Goal: Task Accomplishment & Management: Complete application form

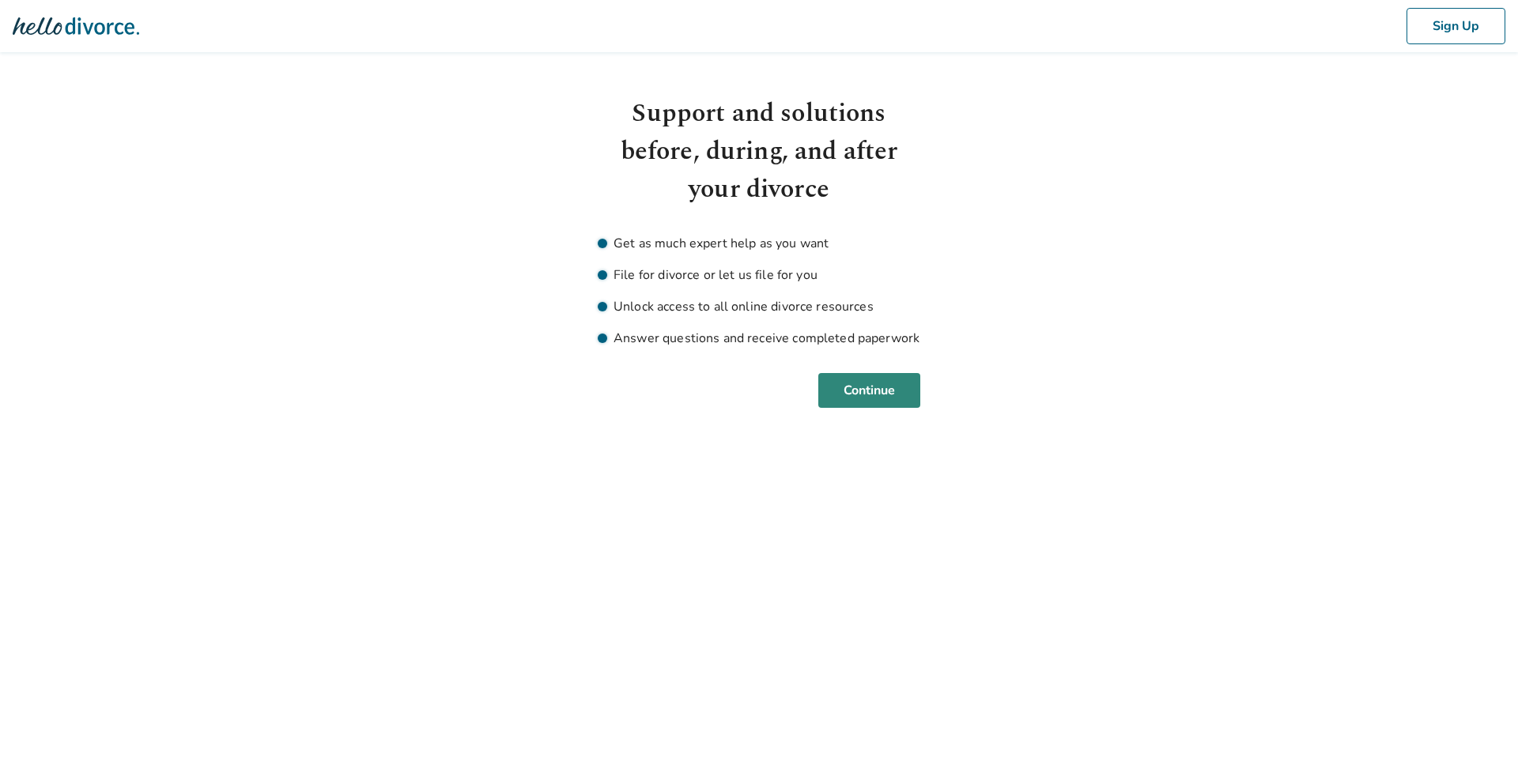
click at [870, 388] on button "Continue" at bounding box center [869, 390] width 102 height 35
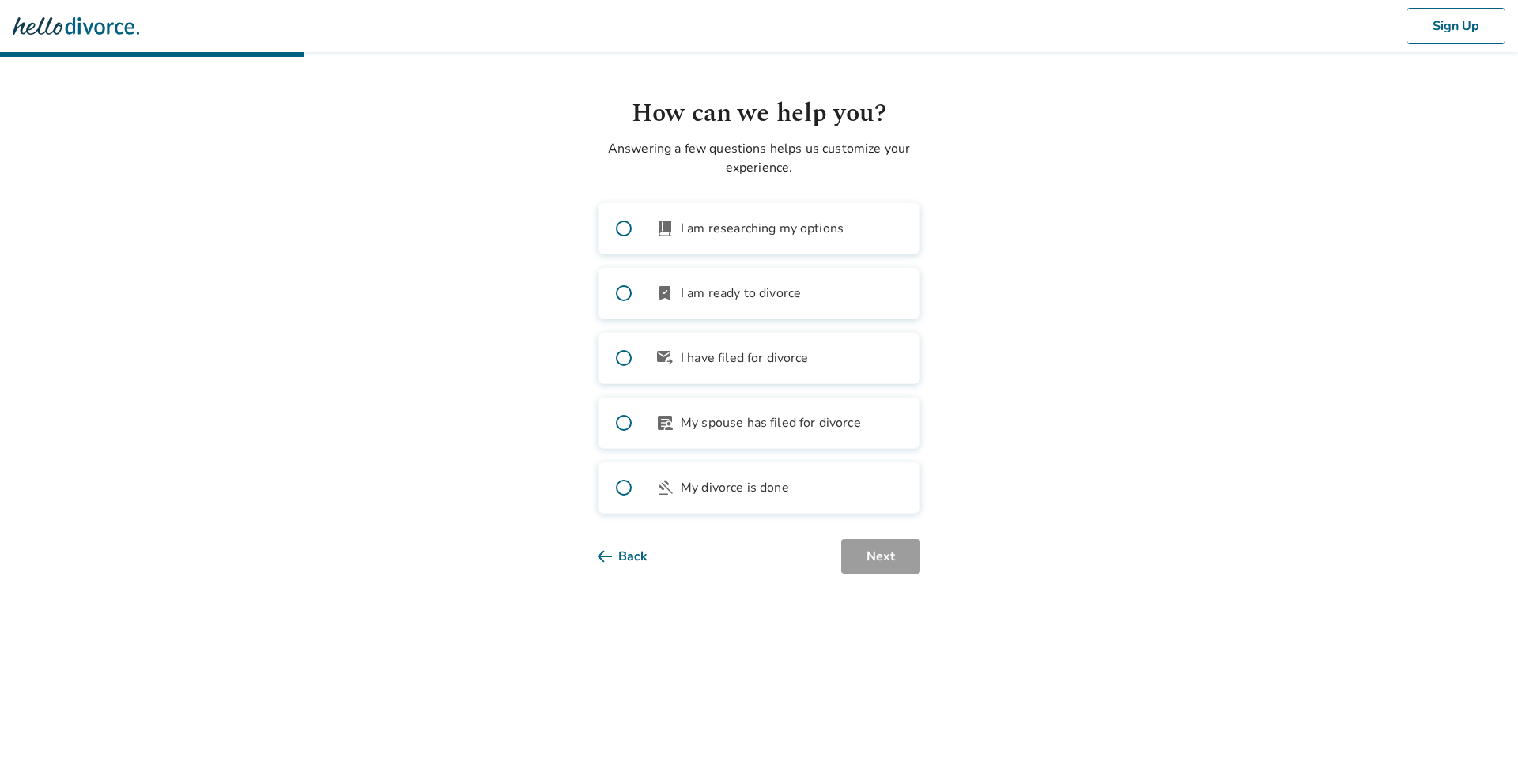
click at [737, 289] on span "I am ready to divorce" at bounding box center [740, 293] width 120 height 19
click at [881, 547] on button "Next" at bounding box center [880, 557] width 79 height 35
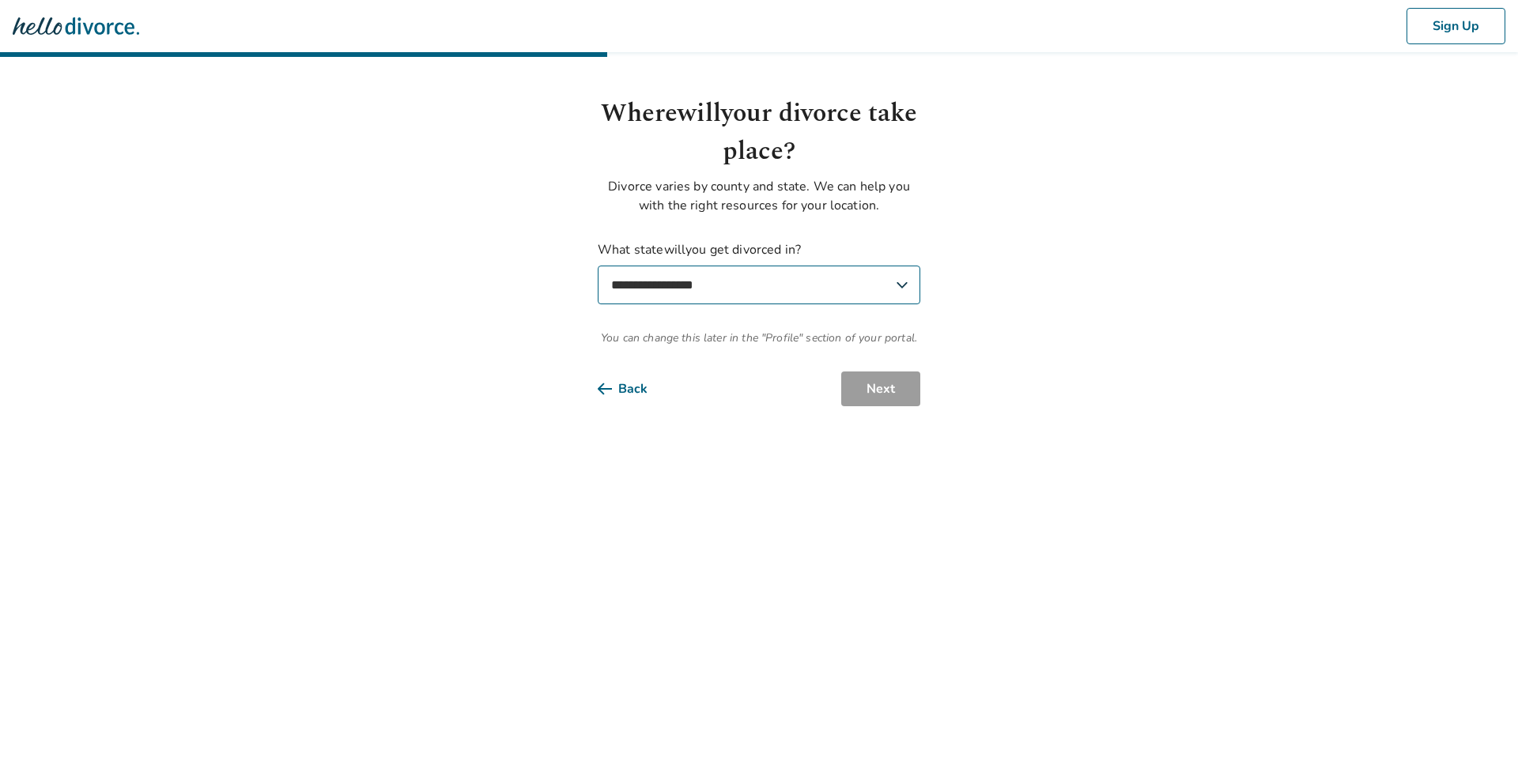
click at [823, 275] on select "**********" at bounding box center [758, 285] width 322 height 39
select select "**"
click at [597, 266] on select "**********" at bounding box center [758, 285] width 322 height 39
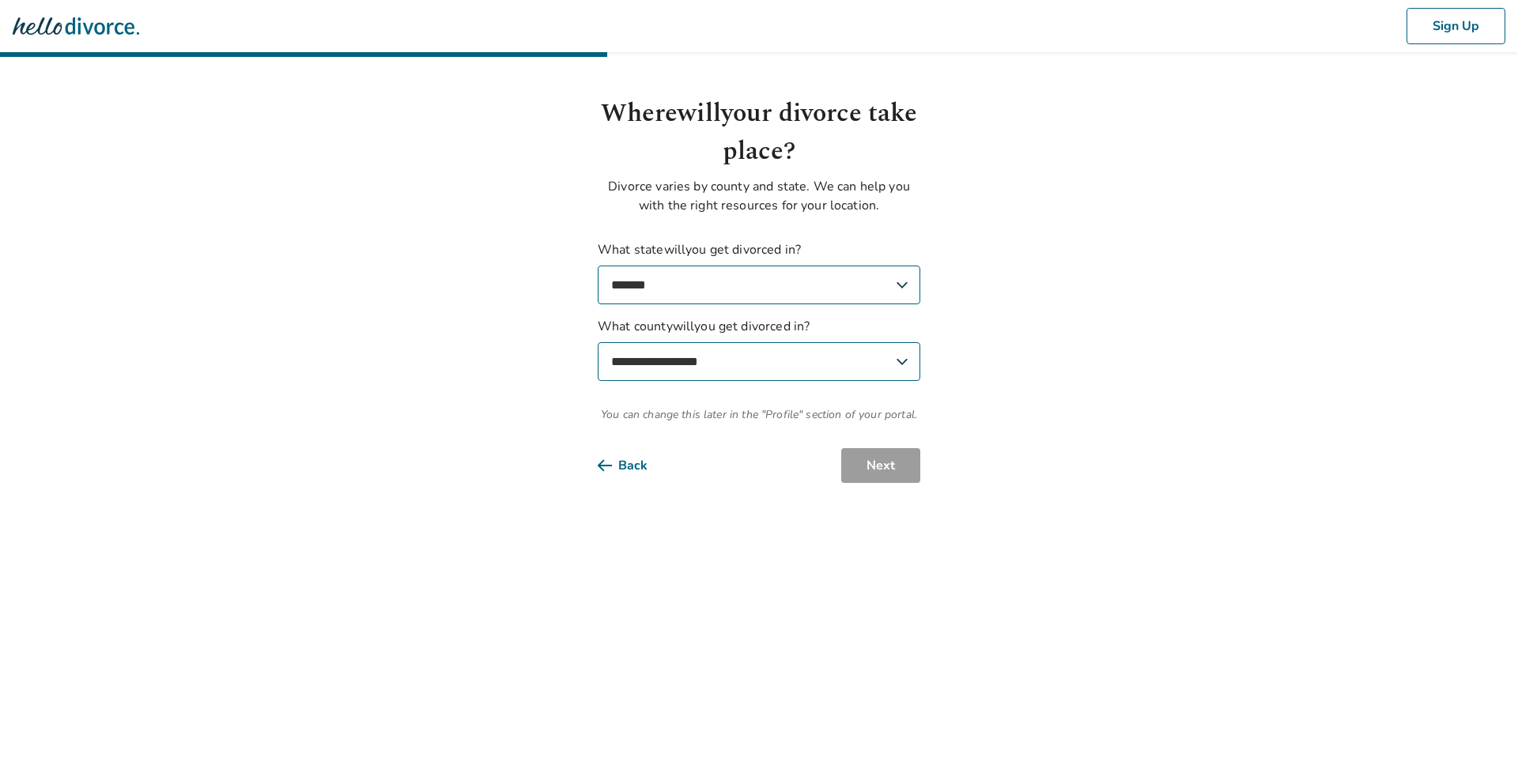
click at [827, 379] on select "**********" at bounding box center [758, 361] width 322 height 39
select select "*******"
click at [597, 342] on select "**********" at bounding box center [758, 361] width 322 height 39
click at [901, 467] on button "Next" at bounding box center [880, 465] width 79 height 35
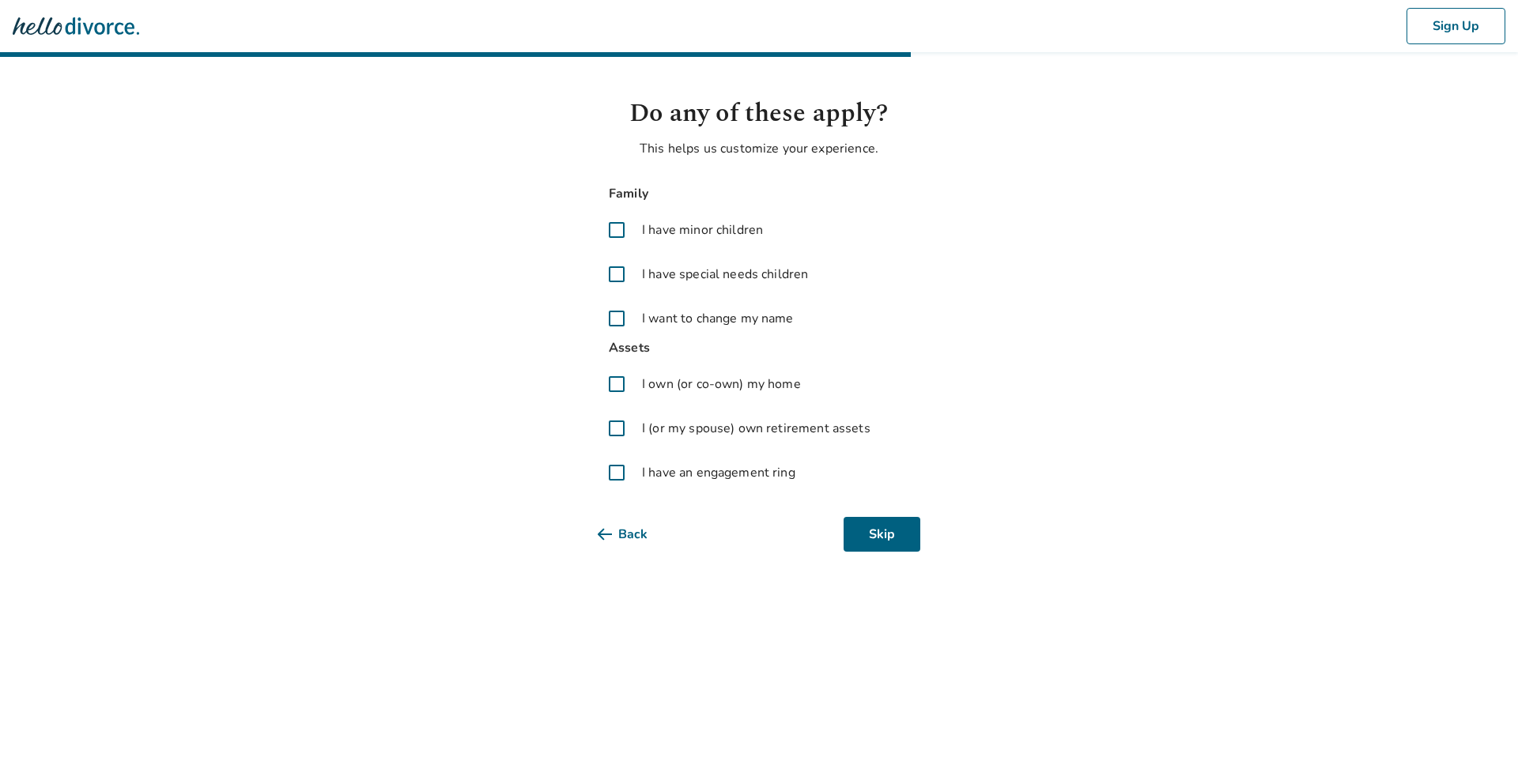
click at [700, 236] on span "I have minor children" at bounding box center [703, 230] width 121 height 19
click at [687, 262] on label "I have special needs children" at bounding box center [758, 274] width 322 height 38
click at [676, 315] on span "I want to change my name" at bounding box center [718, 318] width 152 height 19
click at [665, 387] on span "I own (or co-own) my home" at bounding box center [722, 384] width 159 height 19
click at [652, 425] on span "I (or my spouse) own retirement assets" at bounding box center [756, 429] width 228 height 19
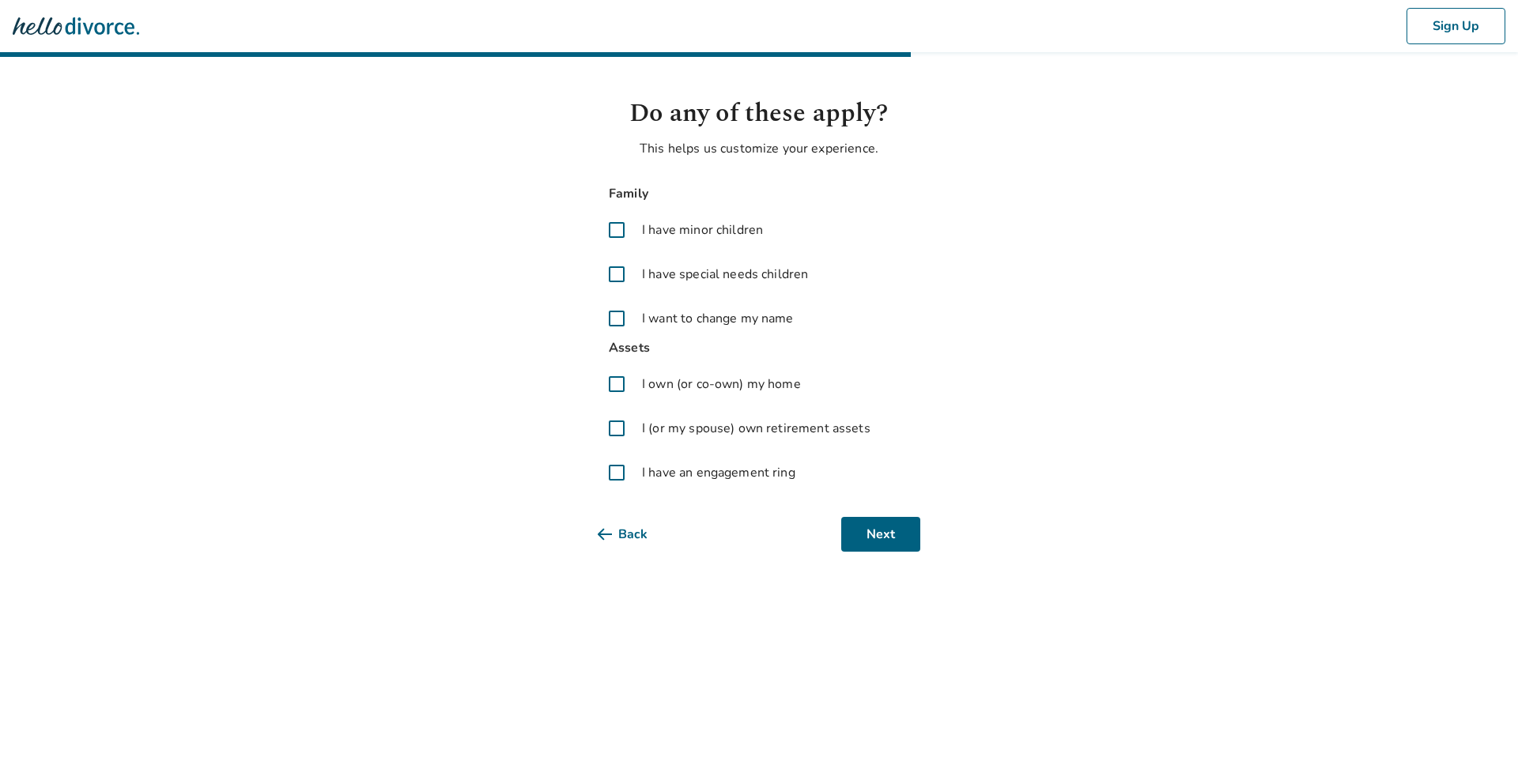
click at [650, 477] on span "I have an engagement ring" at bounding box center [718, 472] width 154 height 19
click at [872, 540] on button "Next" at bounding box center [880, 534] width 79 height 35
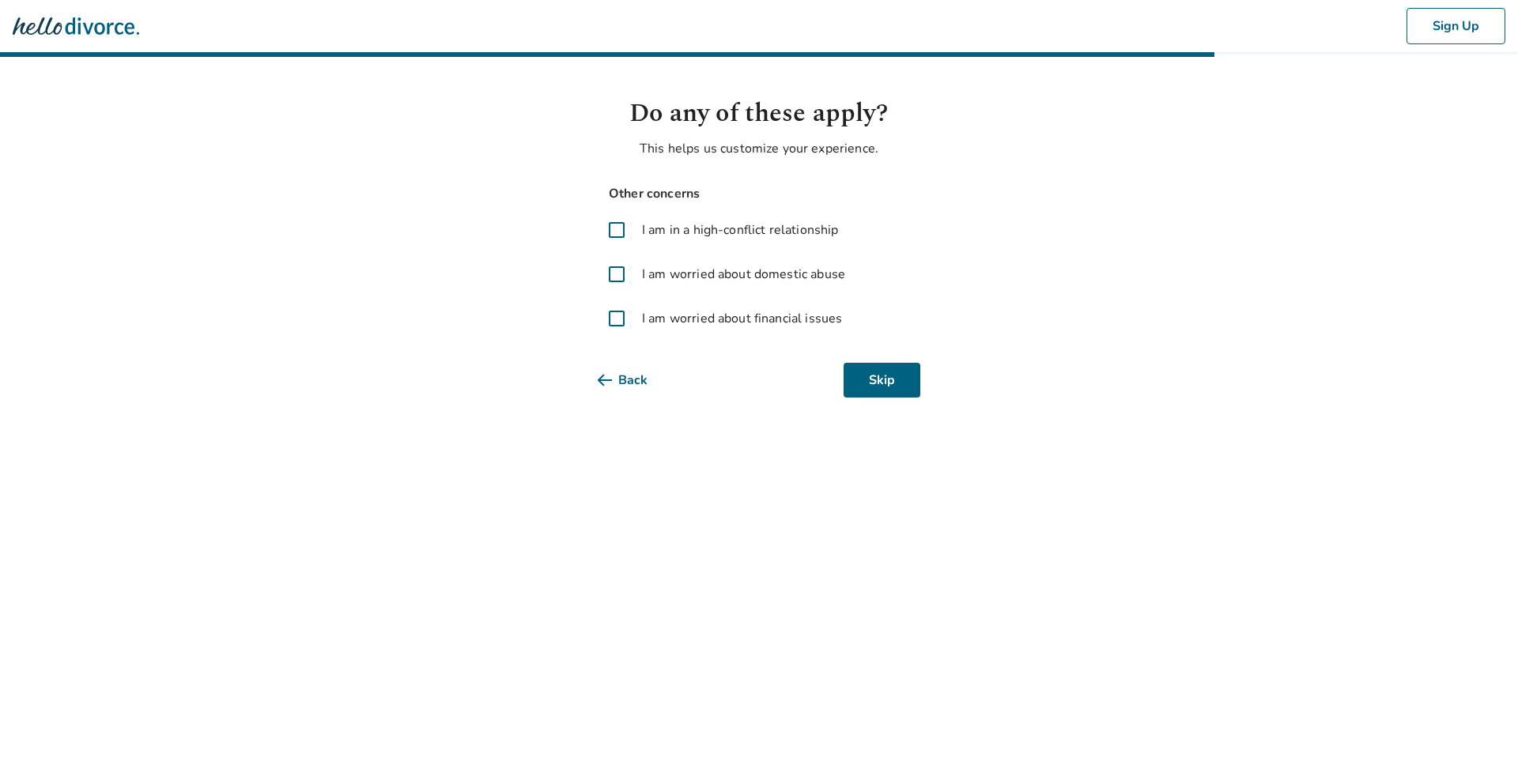
click at [686, 238] on span "I am in a high-conflict relationship" at bounding box center [740, 230] width 196 height 19
click at [686, 277] on span "I am worried about domestic abuse" at bounding box center [743, 274] width 203 height 19
click at [686, 320] on span "I am worried about financial issues" at bounding box center [741, 318] width 200 height 19
click at [897, 388] on button "Next" at bounding box center [880, 380] width 79 height 35
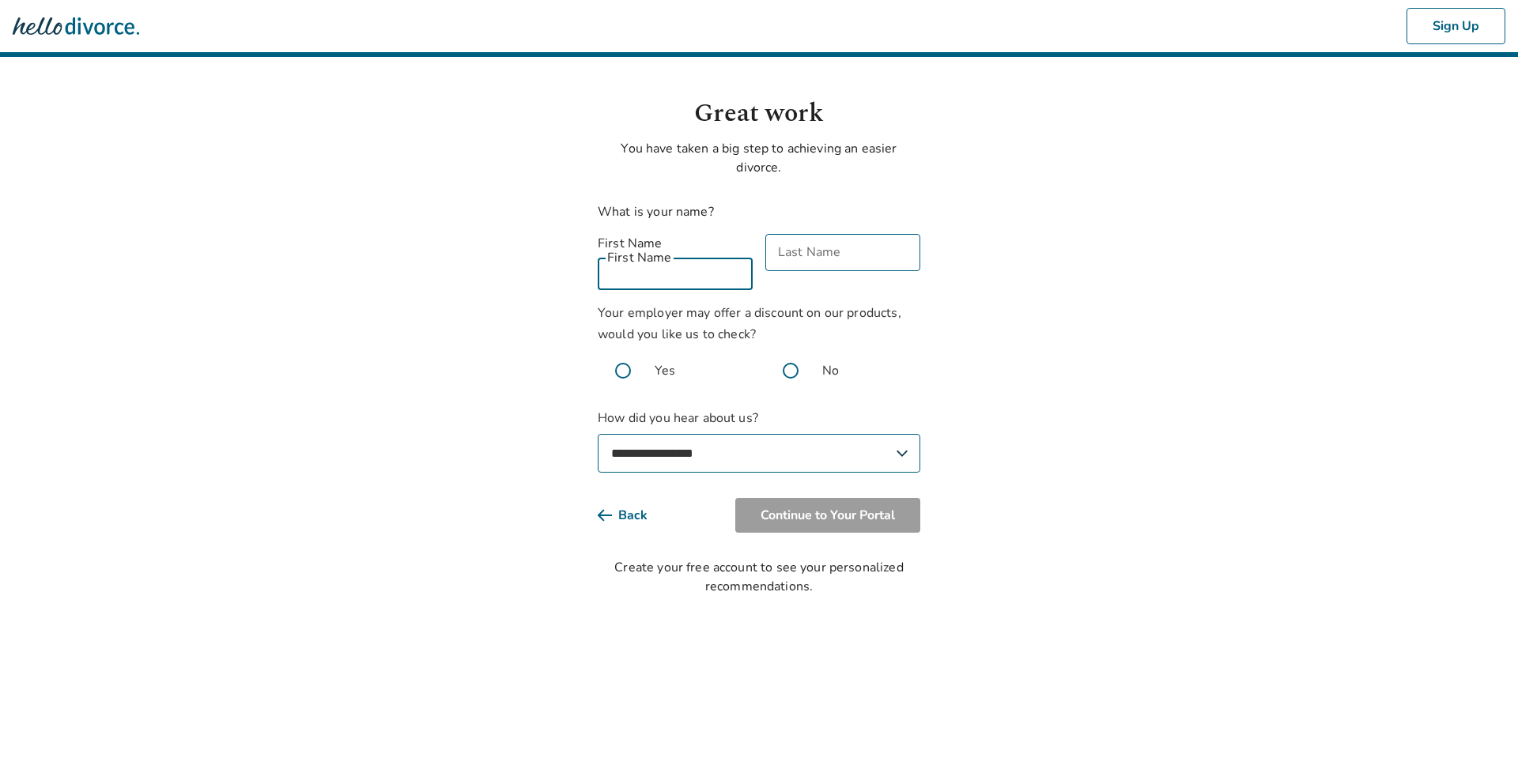
click at [728, 258] on input "First Name" at bounding box center [675, 271] width 155 height 37
type input "**********"
click at [801, 269] on input "Last Name" at bounding box center [843, 252] width 155 height 37
type input "****"
click at [788, 345] on span at bounding box center [791, 371] width 51 height 51
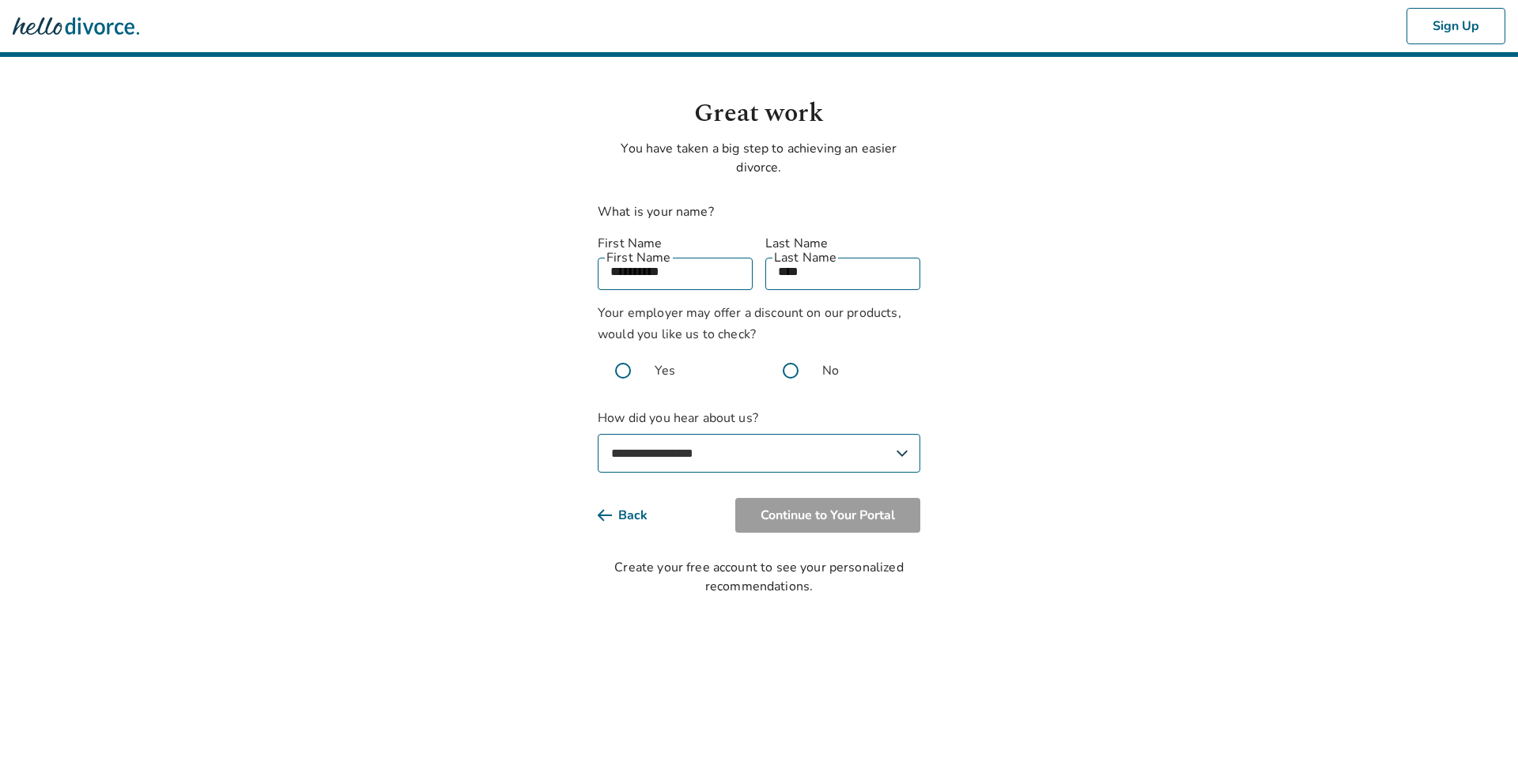
click at [827, 452] on select "**********" at bounding box center [758, 452] width 322 height 39
select select "**********"
click at [597, 433] on select "**********" at bounding box center [758, 452] width 322 height 39
click at [866, 498] on button "Continue to Your Portal" at bounding box center [827, 515] width 185 height 35
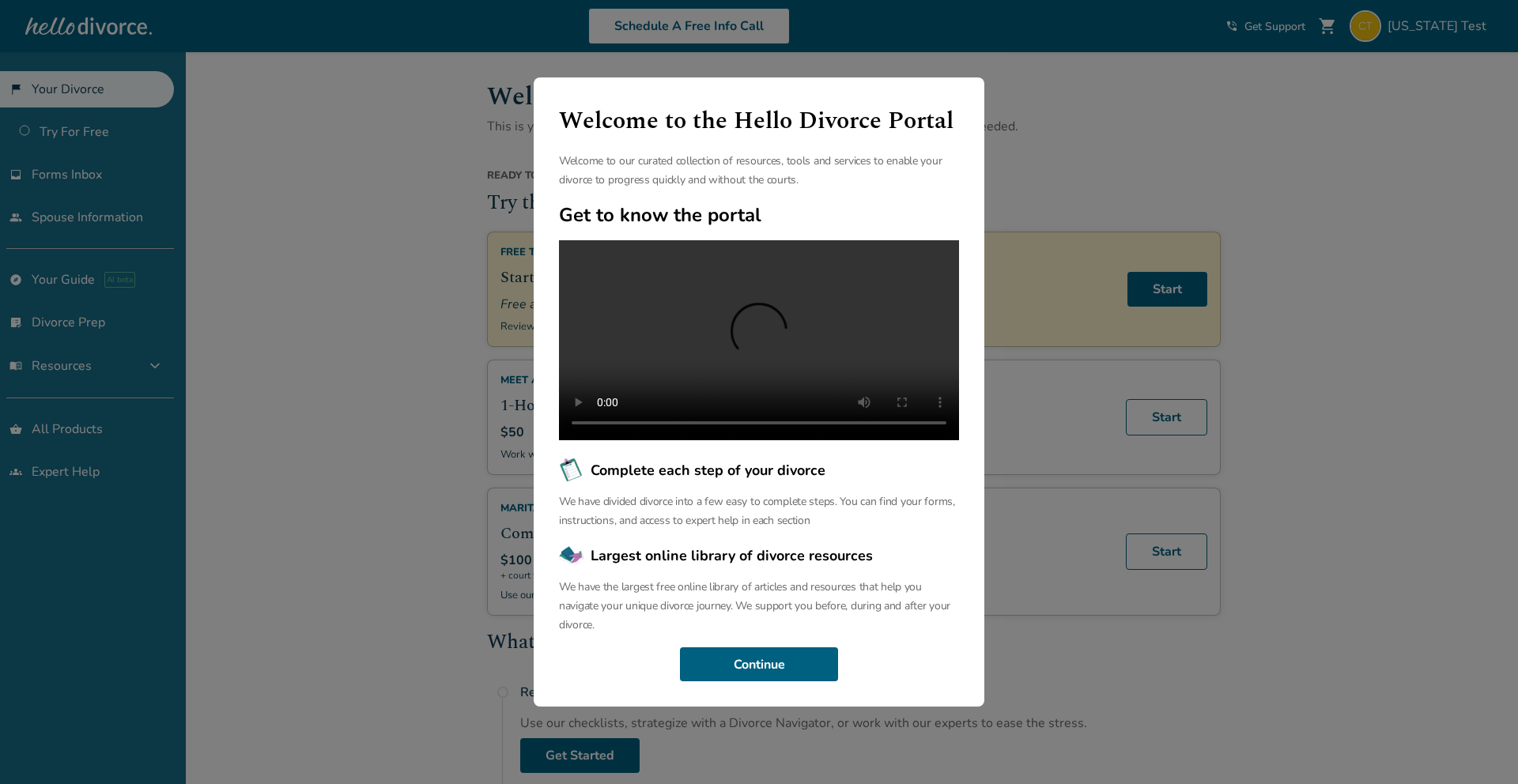
click at [418, 297] on div "Welcome to the Hello Divorce Portal Welcome to our curated collection of resour…" at bounding box center [759, 392] width 1518 height 784
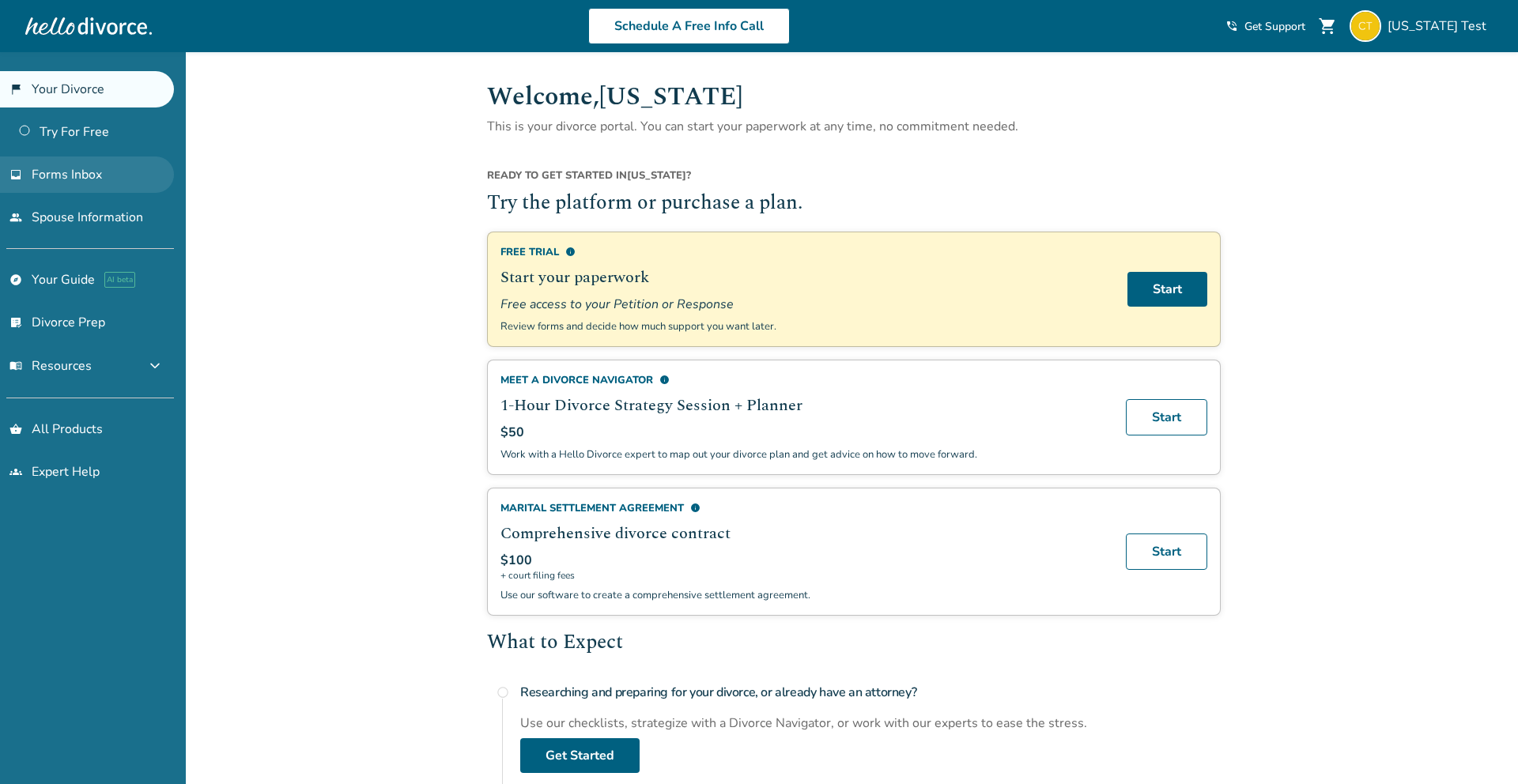
click at [95, 177] on span "Forms Inbox" at bounding box center [67, 175] width 70 height 17
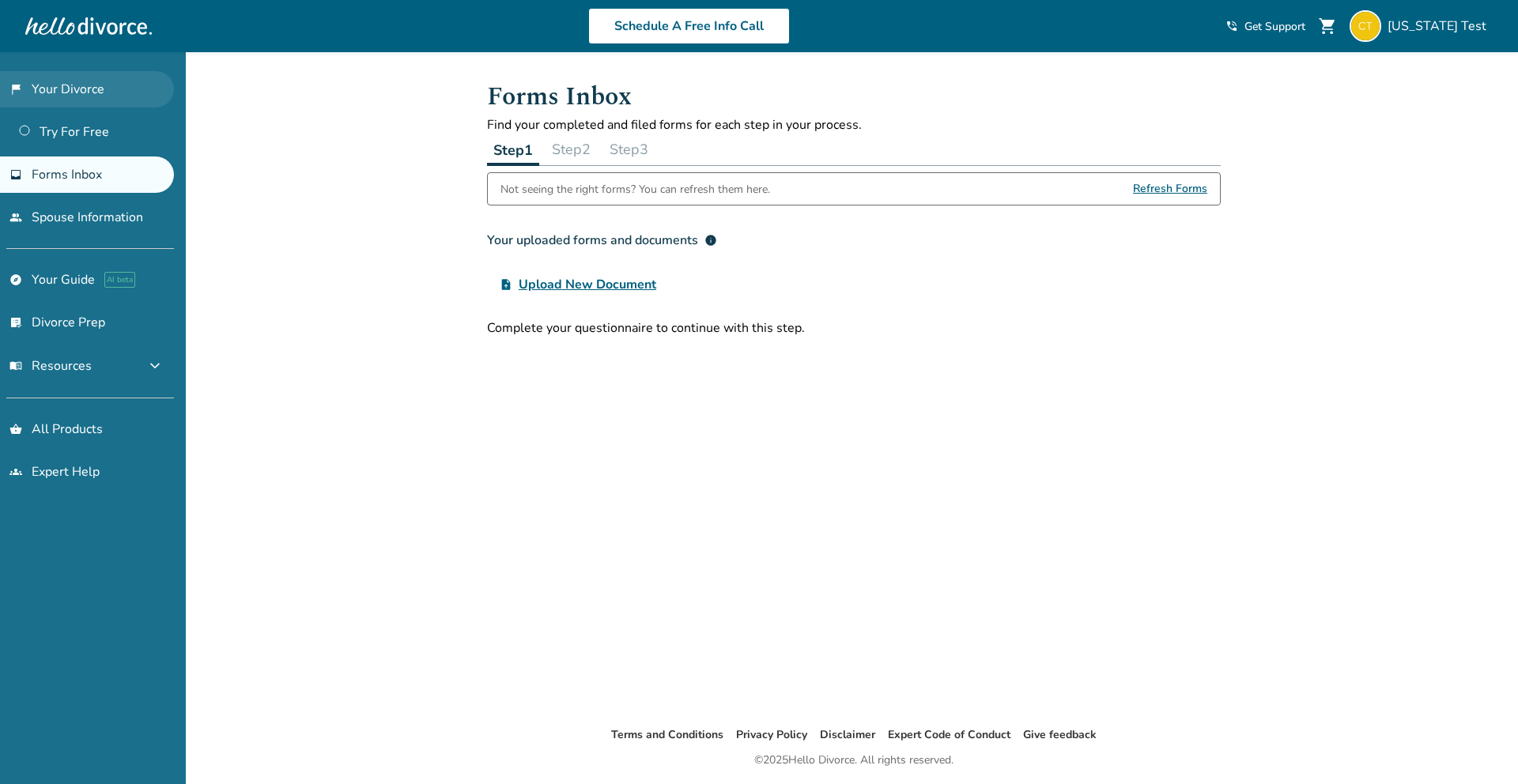
click at [87, 95] on link "flag_2 Your Divorce" at bounding box center [87, 89] width 174 height 37
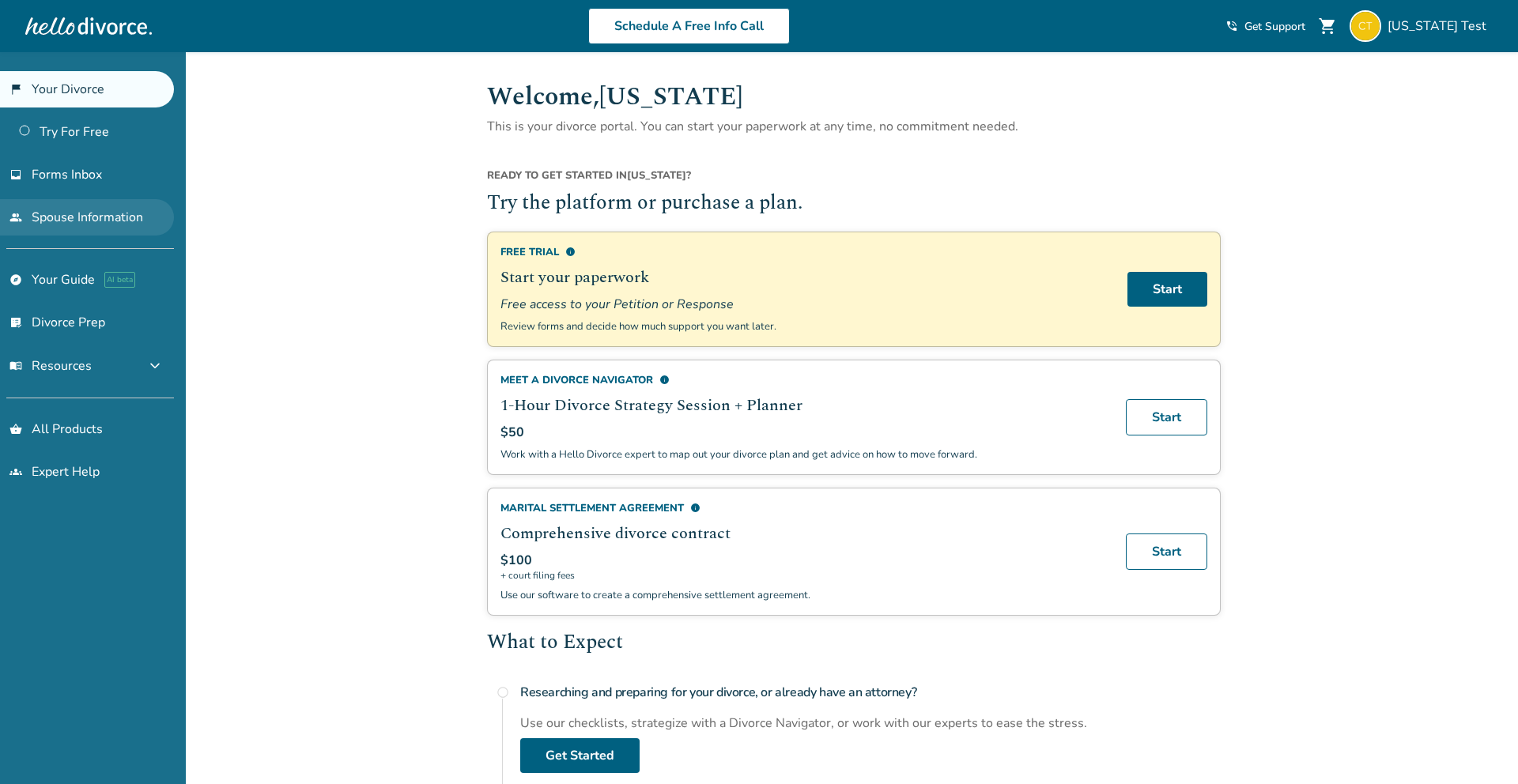
click at [43, 224] on link "people Spouse Information" at bounding box center [87, 217] width 174 height 37
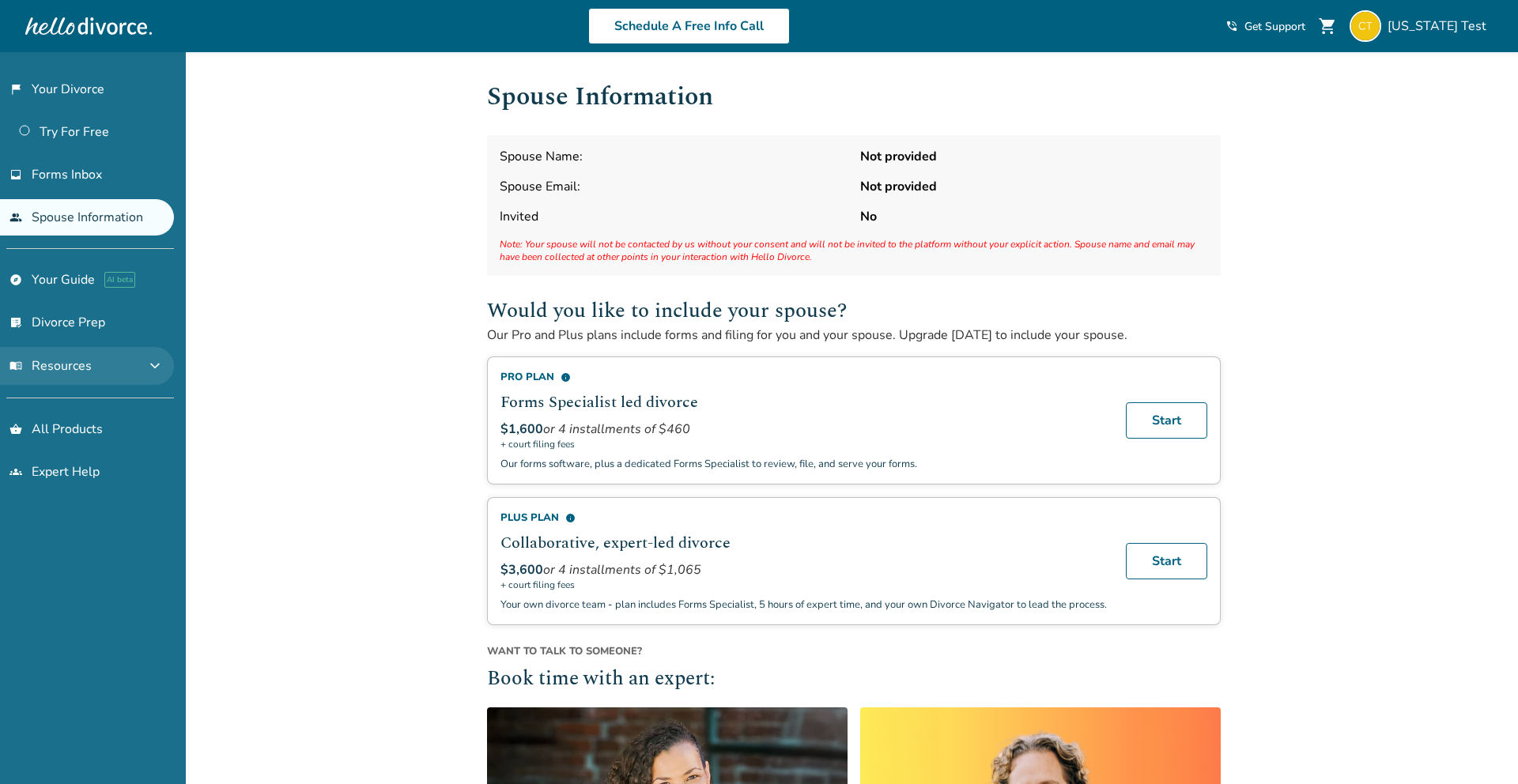
click at [128, 372] on button "menu_book Resources expand_more" at bounding box center [87, 366] width 174 height 38
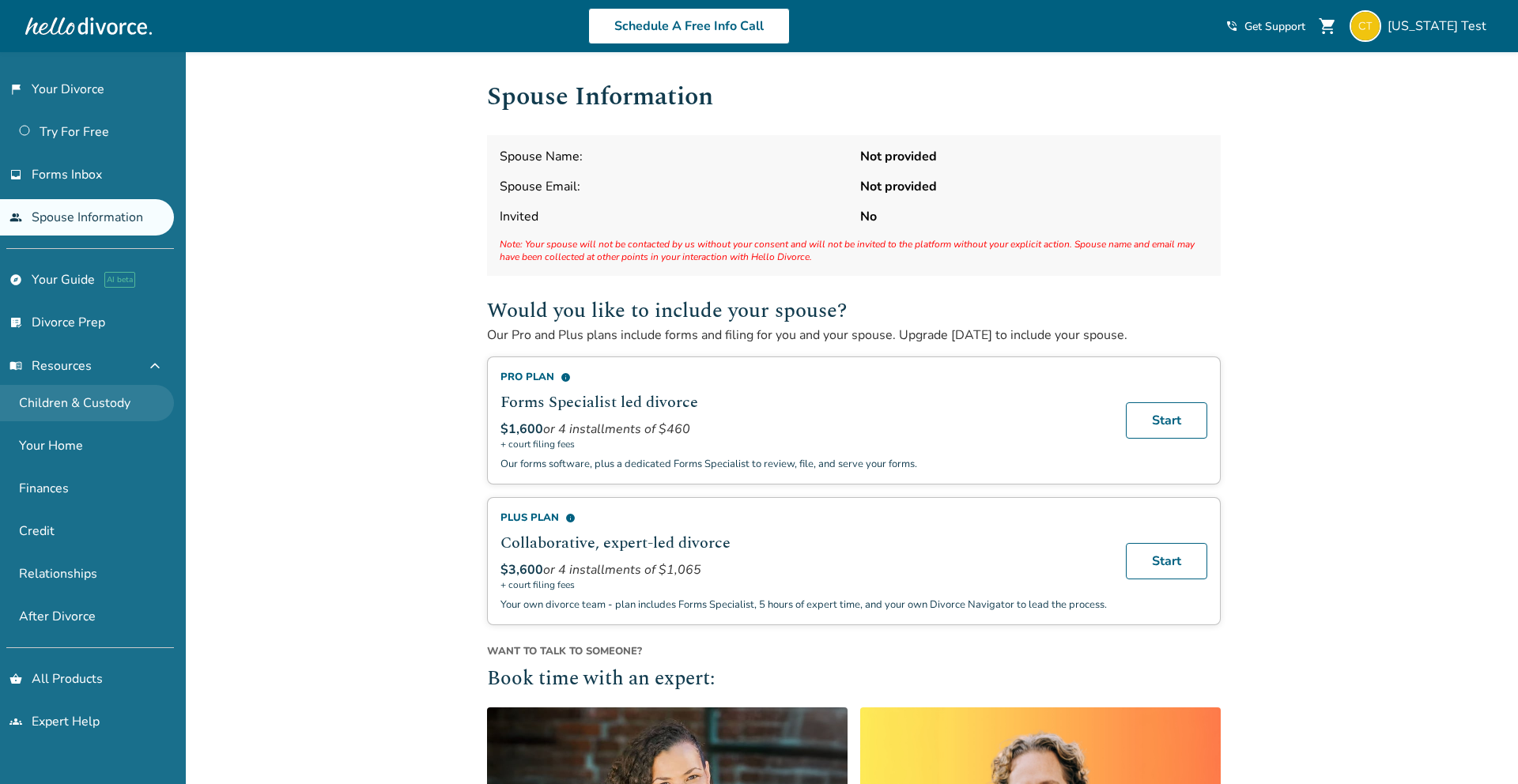
click at [111, 404] on link "Children & Custody" at bounding box center [87, 403] width 174 height 37
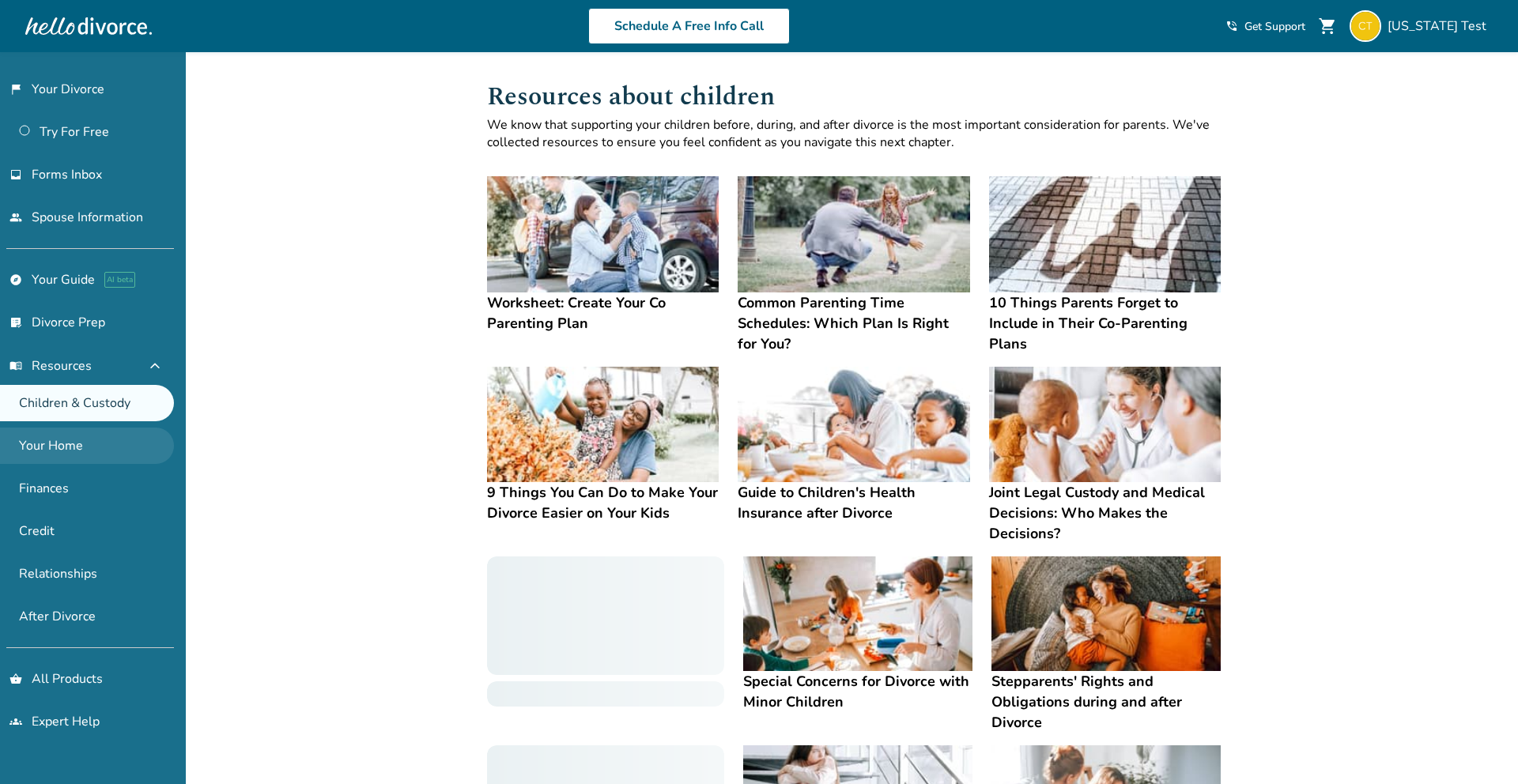
click at [100, 450] on link "Your Home" at bounding box center [87, 446] width 174 height 37
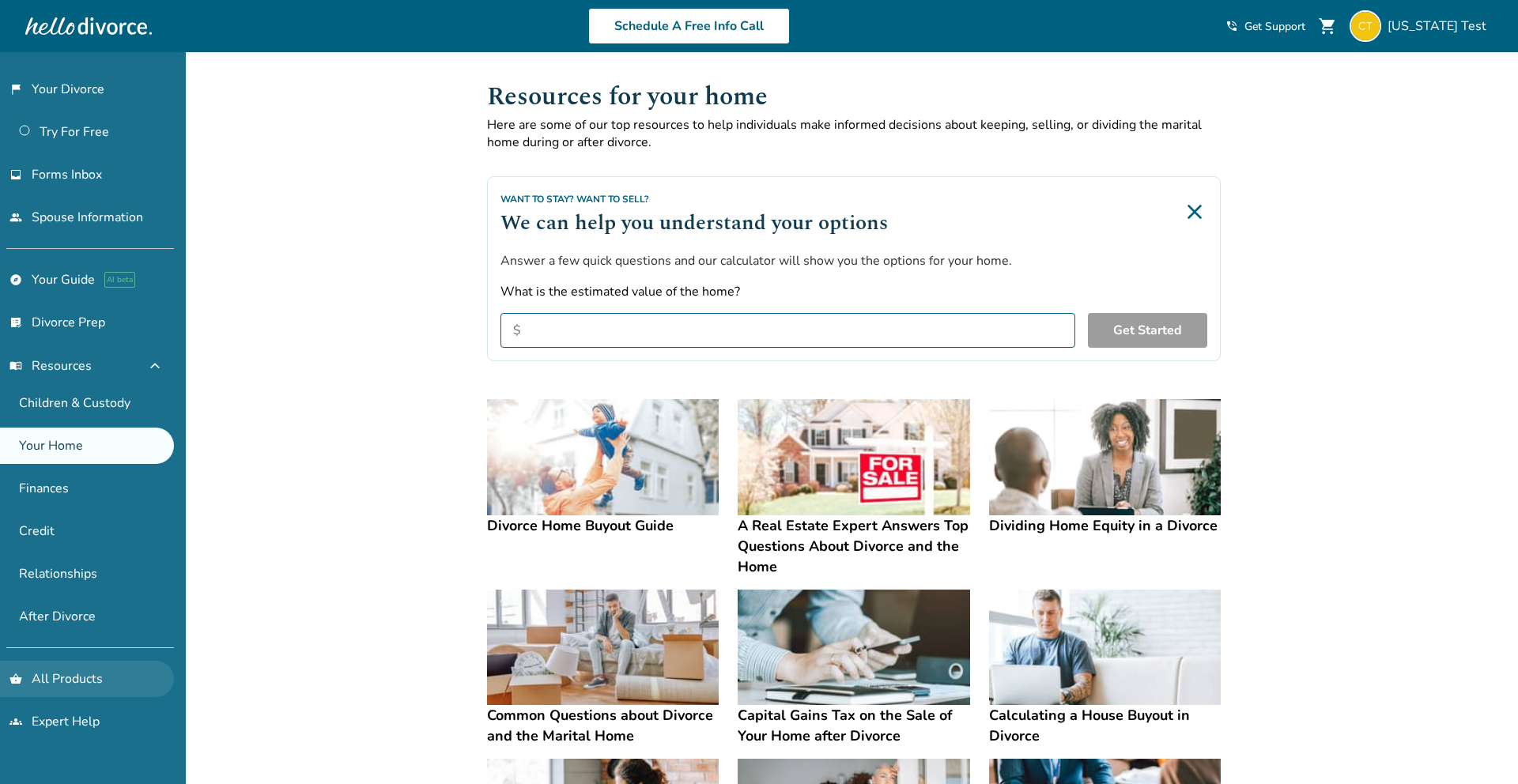
click at [91, 672] on link "shopping_basket All Products" at bounding box center [87, 679] width 174 height 37
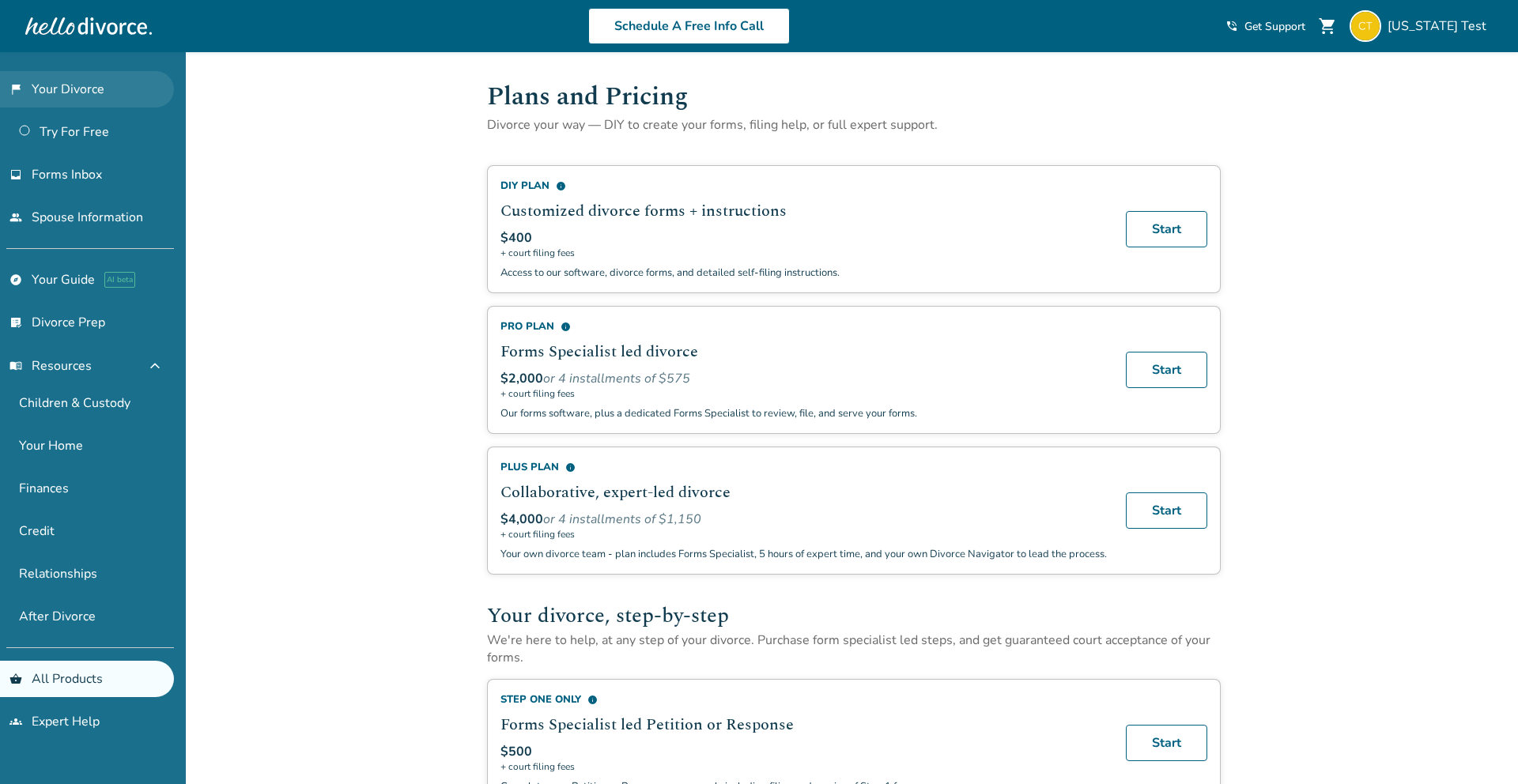
click at [112, 96] on link "flag_2 Your Divorce" at bounding box center [87, 89] width 174 height 37
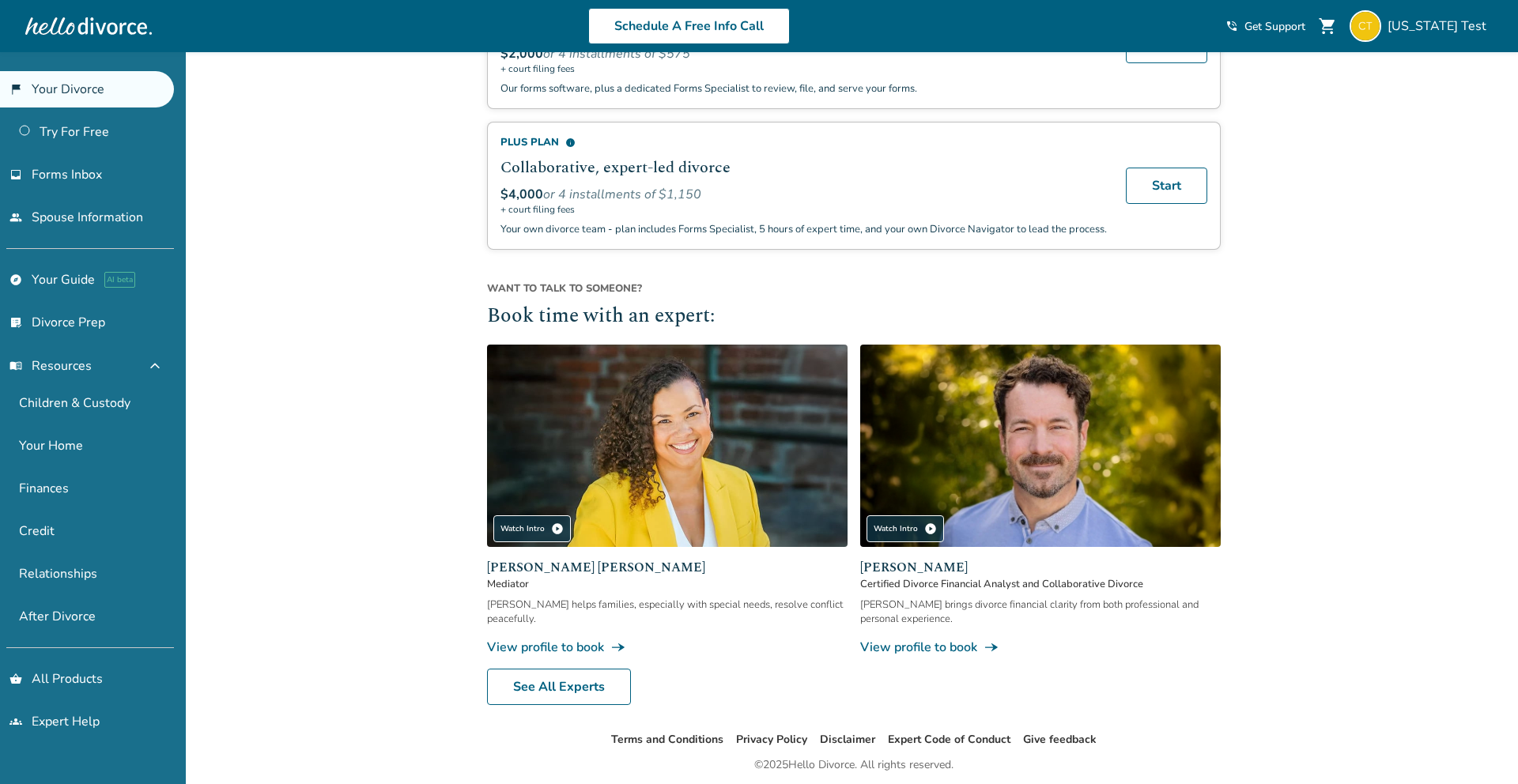
scroll to position [1221, 0]
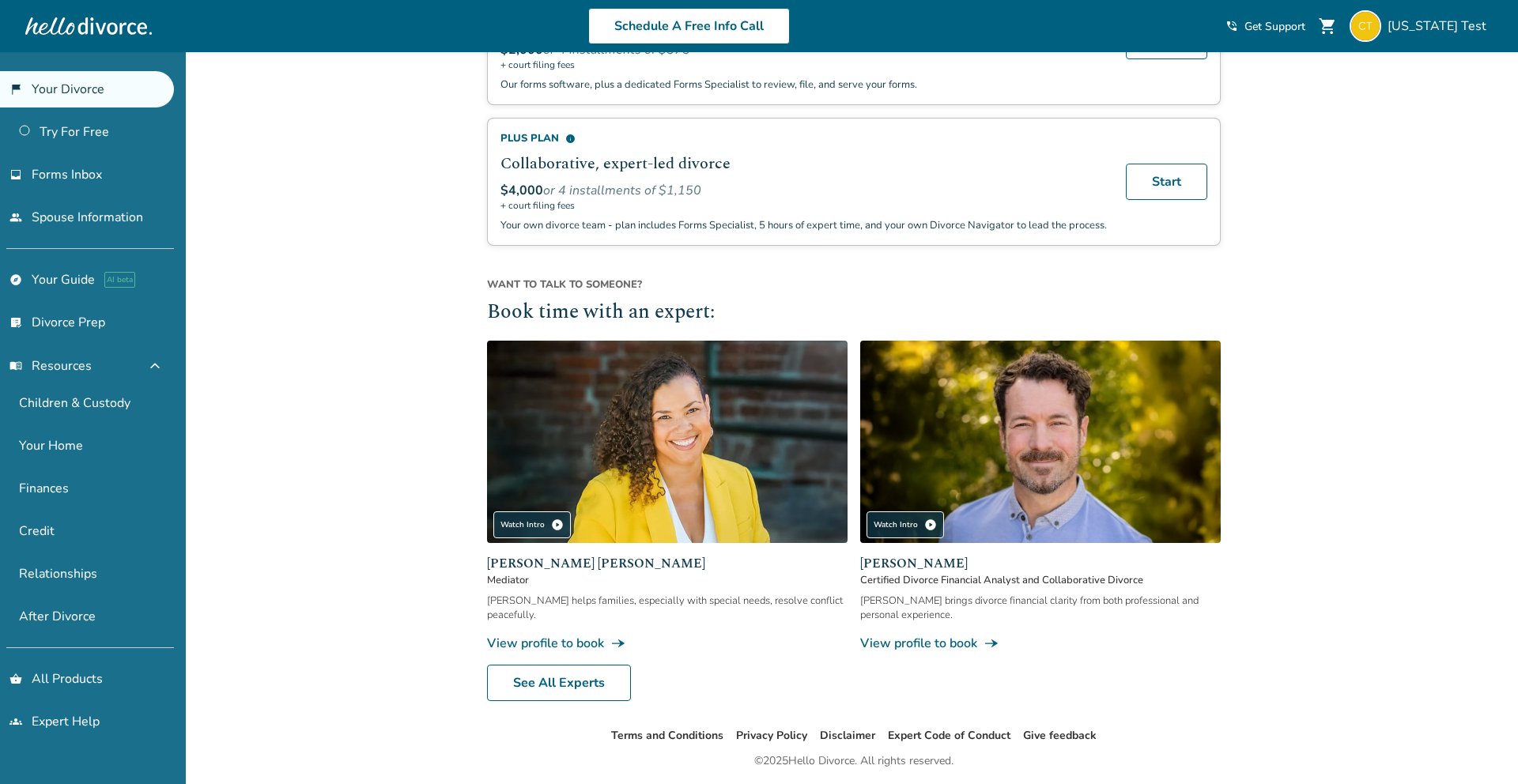
click at [989, 476] on img at bounding box center [1040, 441] width 360 height 203
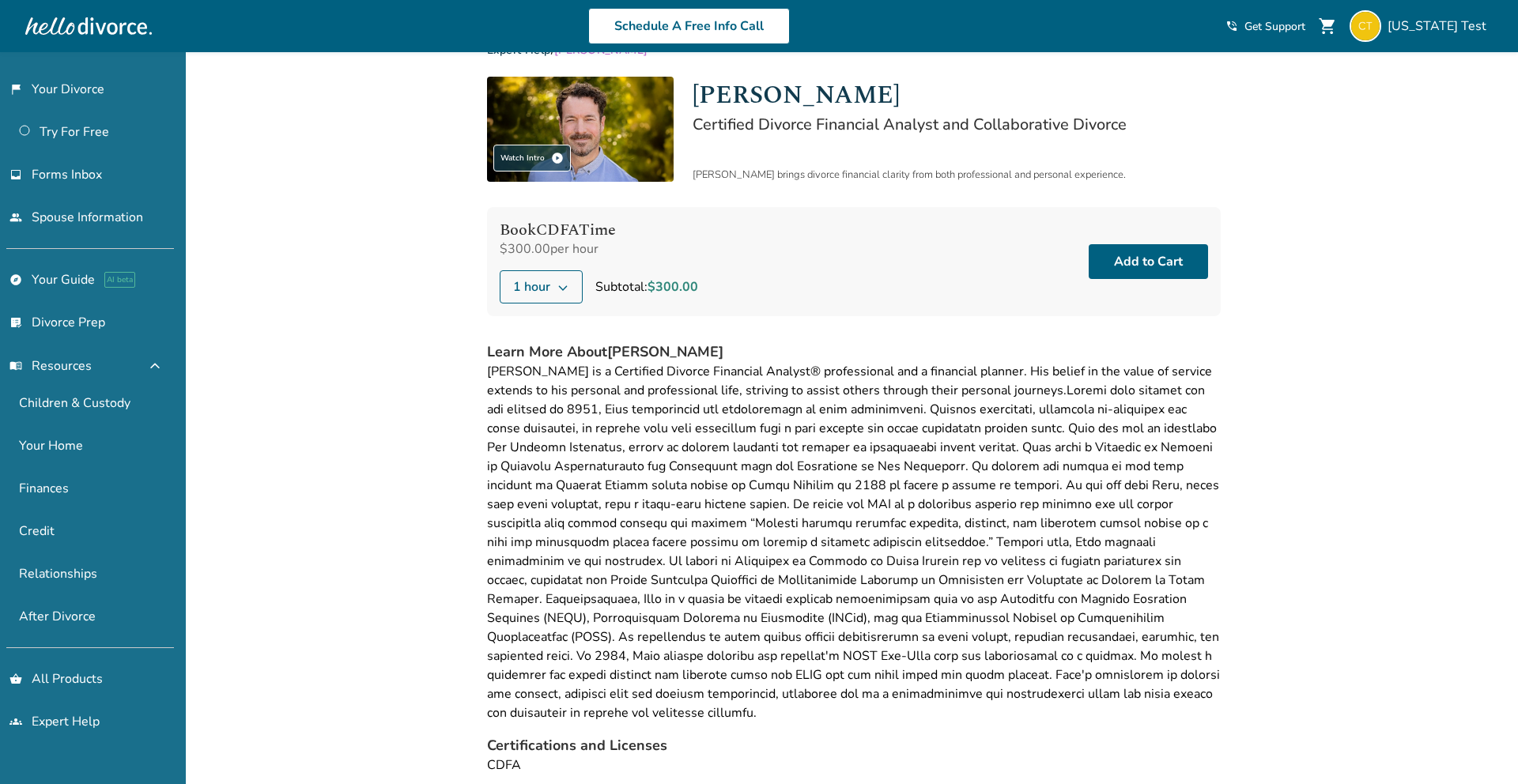
scroll to position [37, 0]
click at [1337, 27] on span "shopping_cart" at bounding box center [1327, 26] width 19 height 19
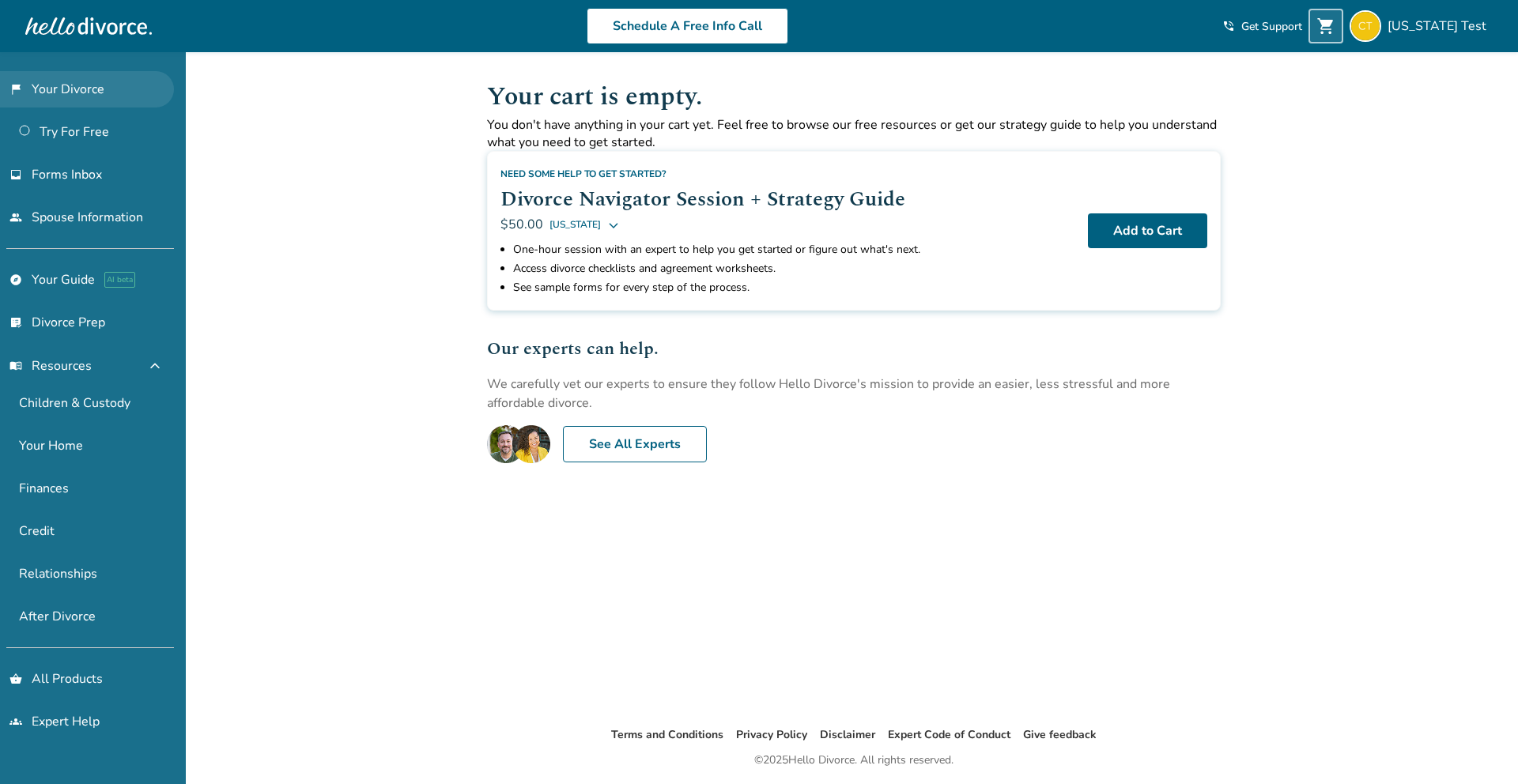
click at [56, 73] on link "flag_2 Your Divorce" at bounding box center [87, 89] width 174 height 37
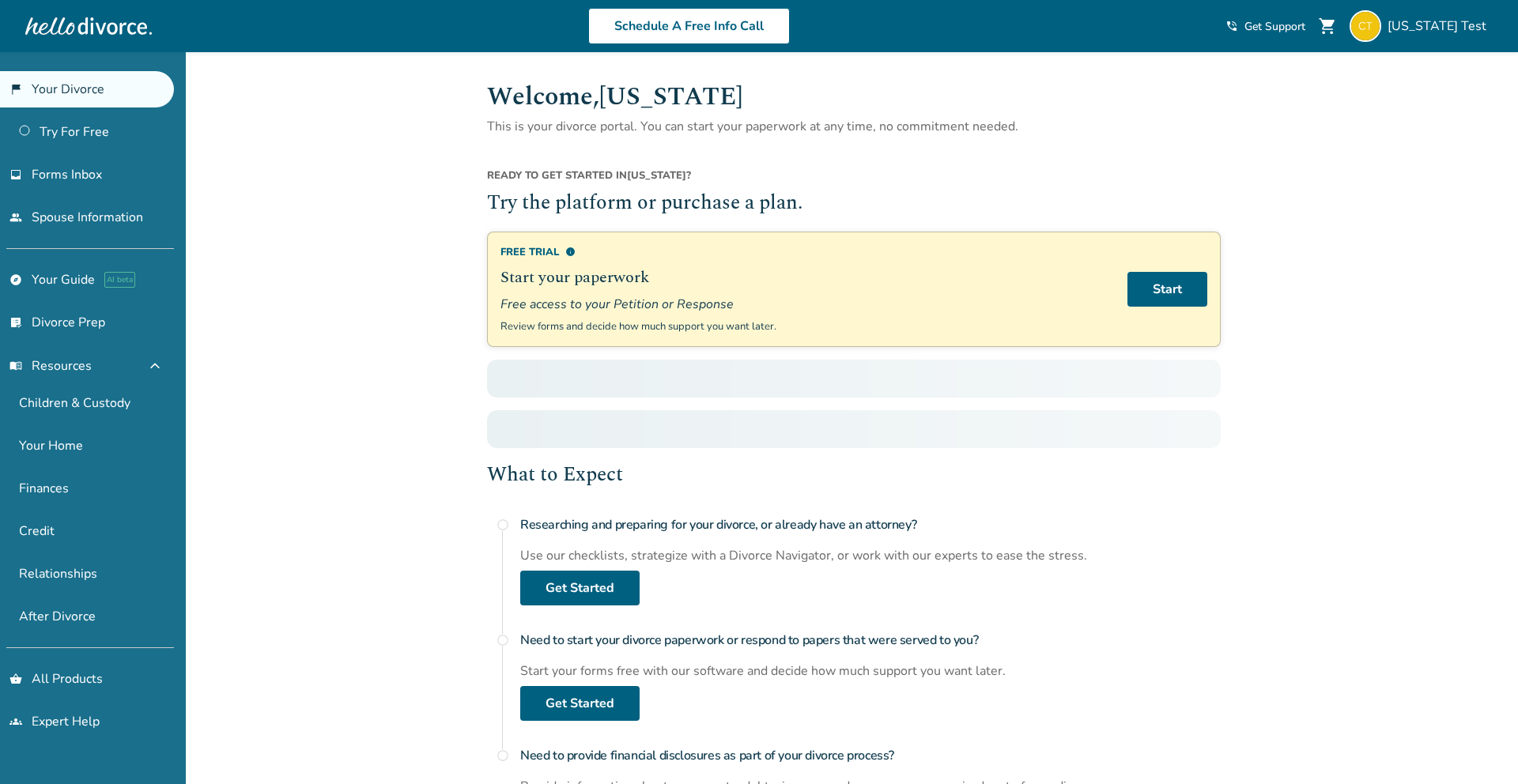
click at [93, 10] on div at bounding box center [88, 26] width 127 height 32
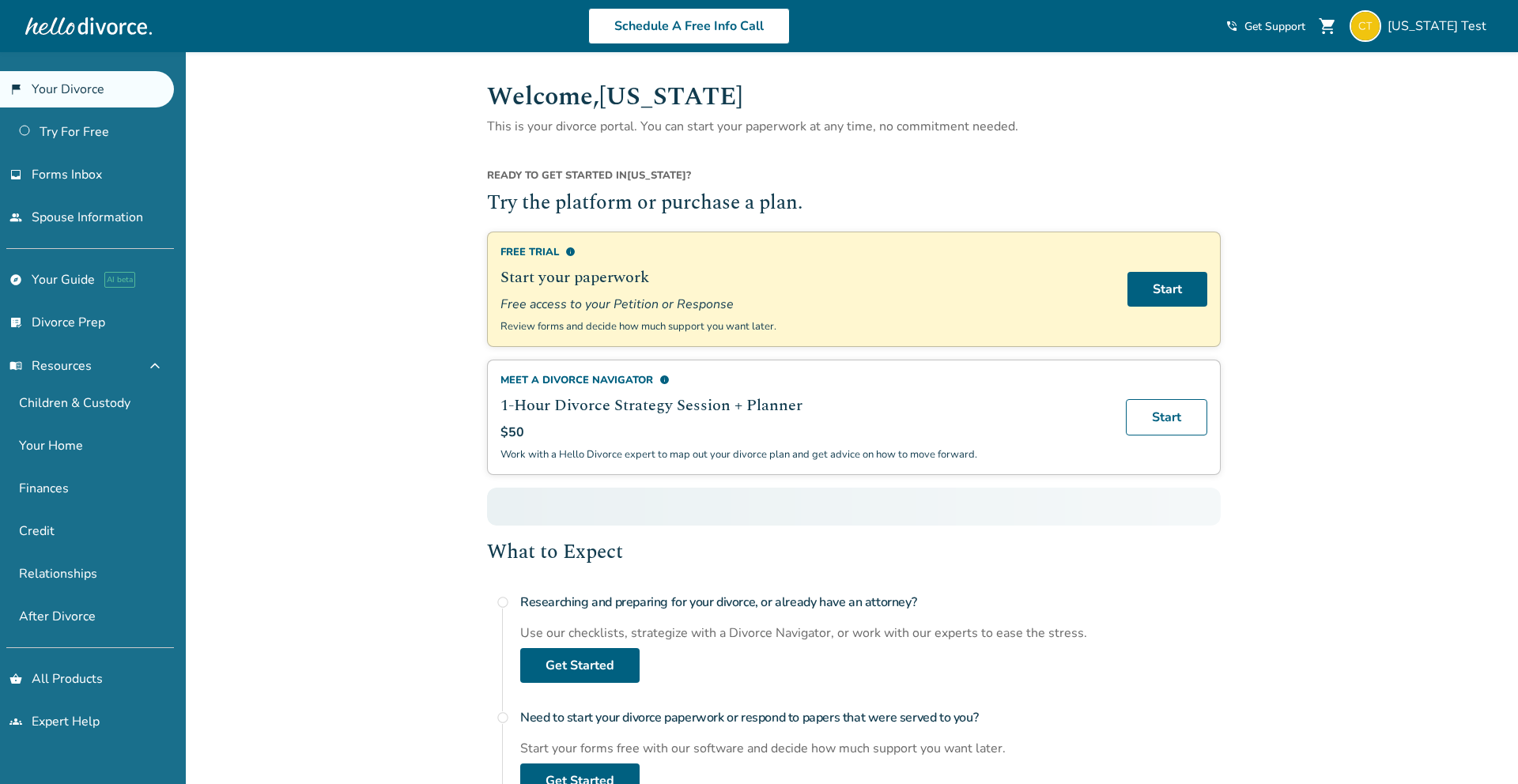
click at [87, 17] on div at bounding box center [88, 26] width 127 height 32
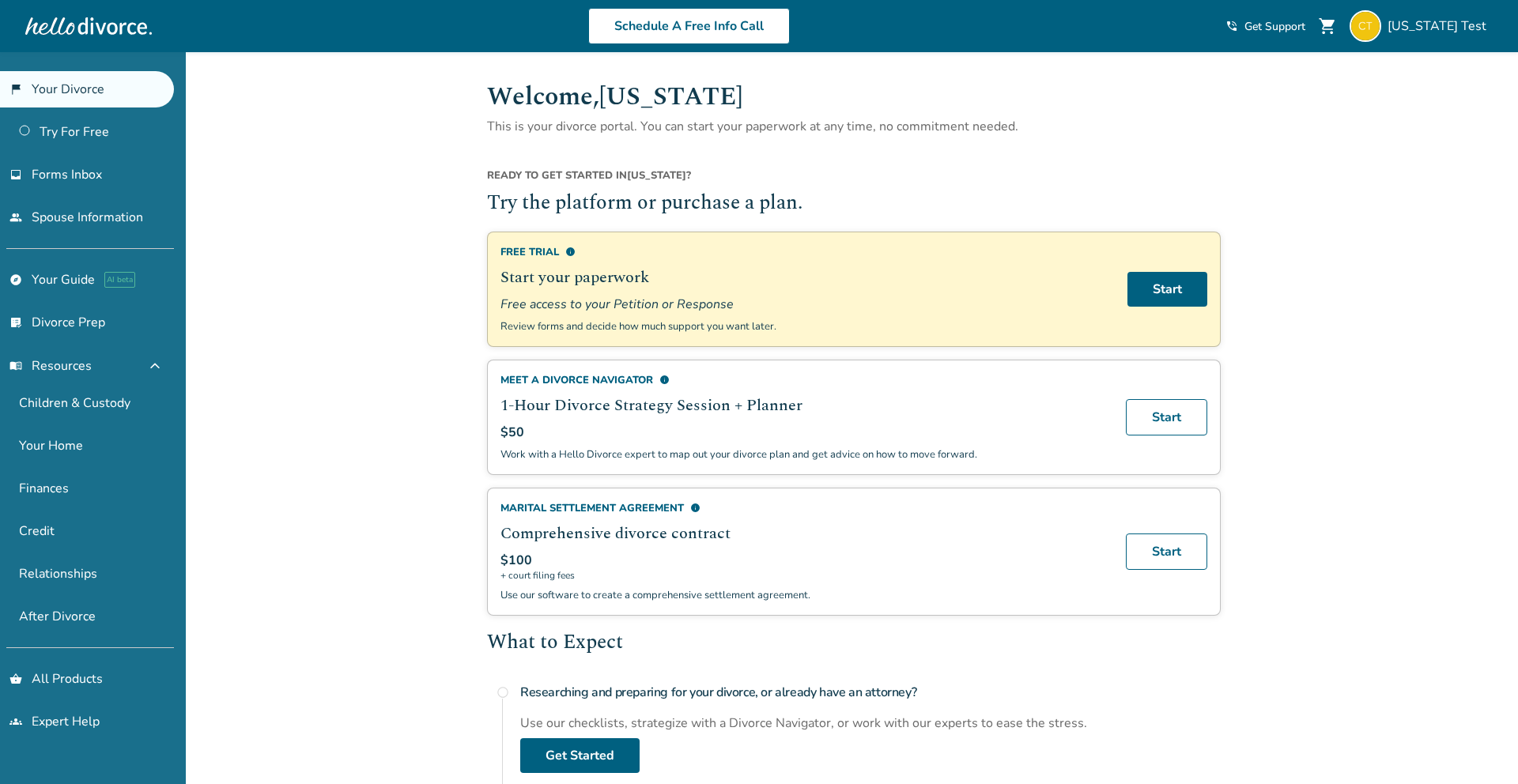
click at [78, 25] on div at bounding box center [88, 26] width 127 height 32
click at [178, 32] on div "Schedule A Free Info Call" at bounding box center [688, 26] width 1073 height 37
click at [78, 21] on div at bounding box center [88, 26] width 127 height 32
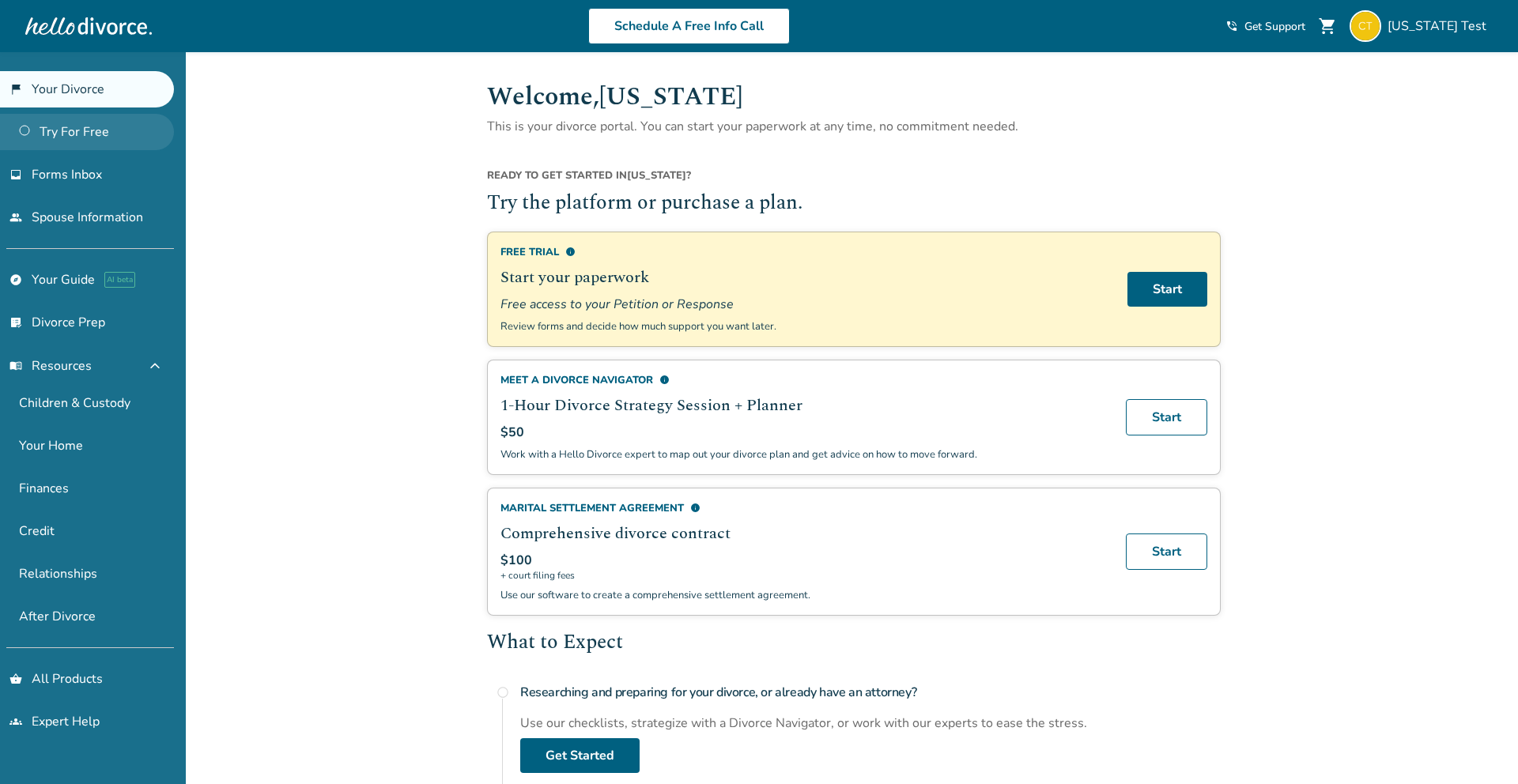
click at [79, 126] on link "Try For Free" at bounding box center [87, 132] width 174 height 37
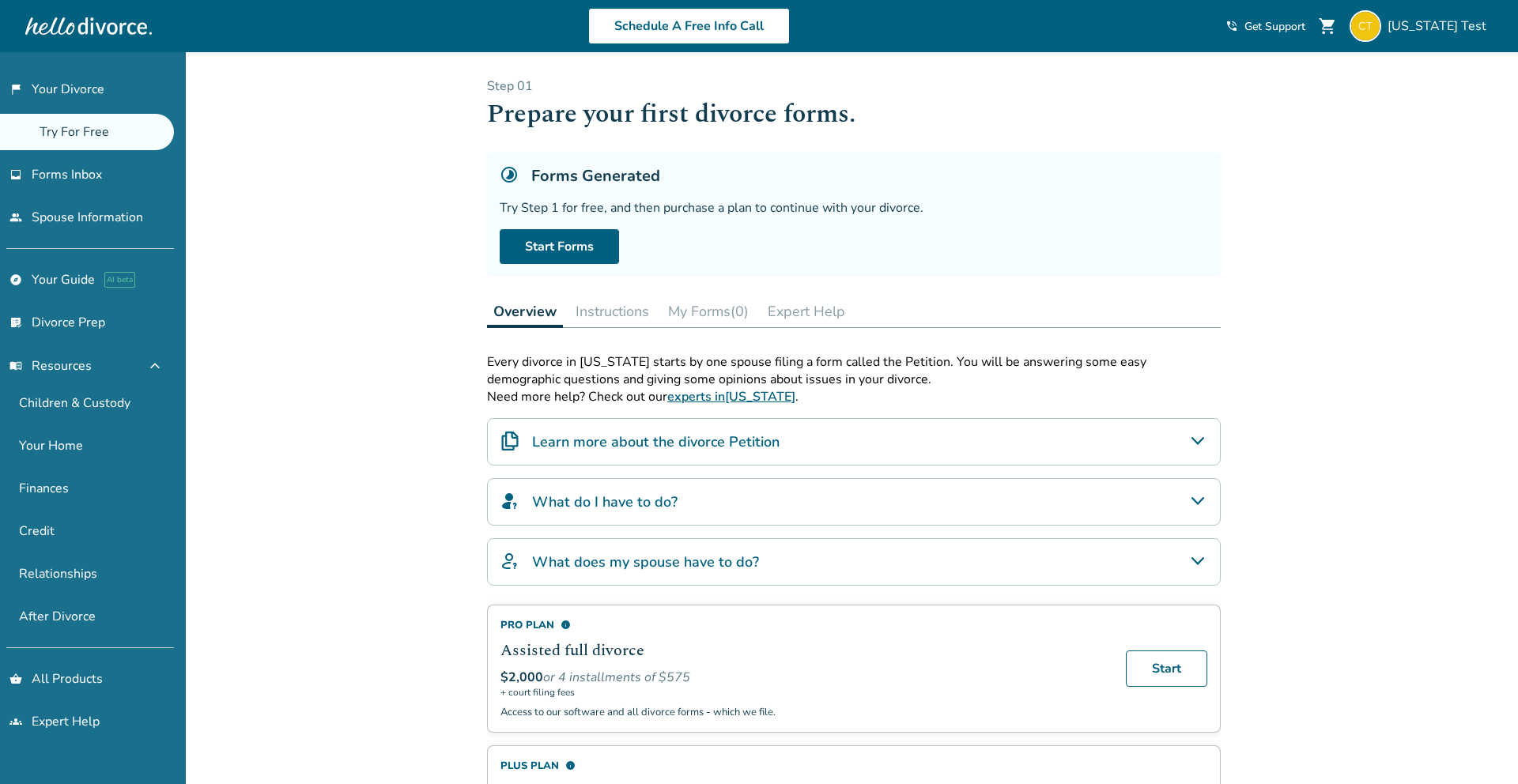
click at [64, 25] on div at bounding box center [88, 26] width 127 height 32
click at [73, 27] on div at bounding box center [88, 26] width 127 height 32
click at [50, 86] on link "flag_2 Your Divorce" at bounding box center [87, 89] width 174 height 37
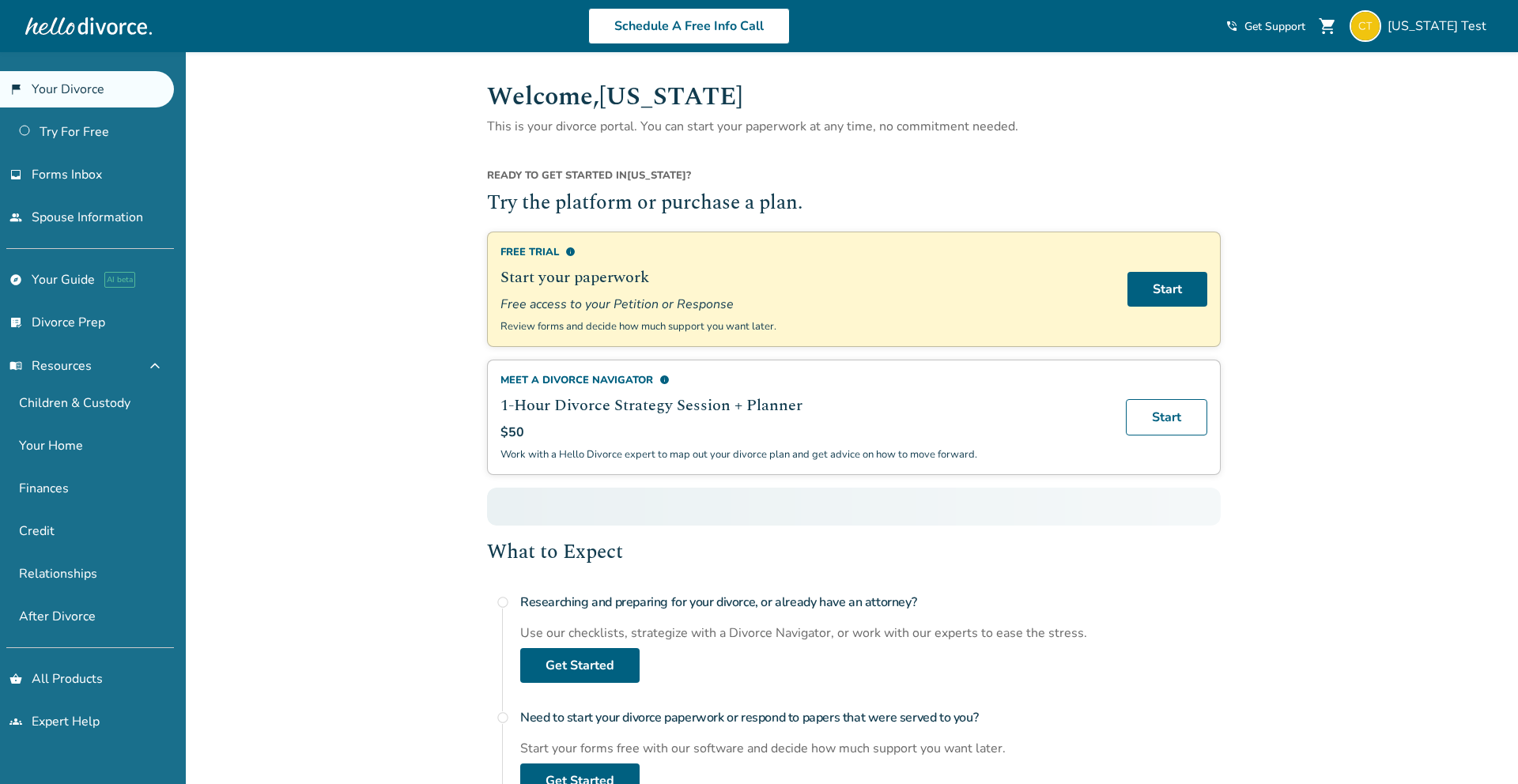
click at [87, 30] on div at bounding box center [88, 26] width 127 height 32
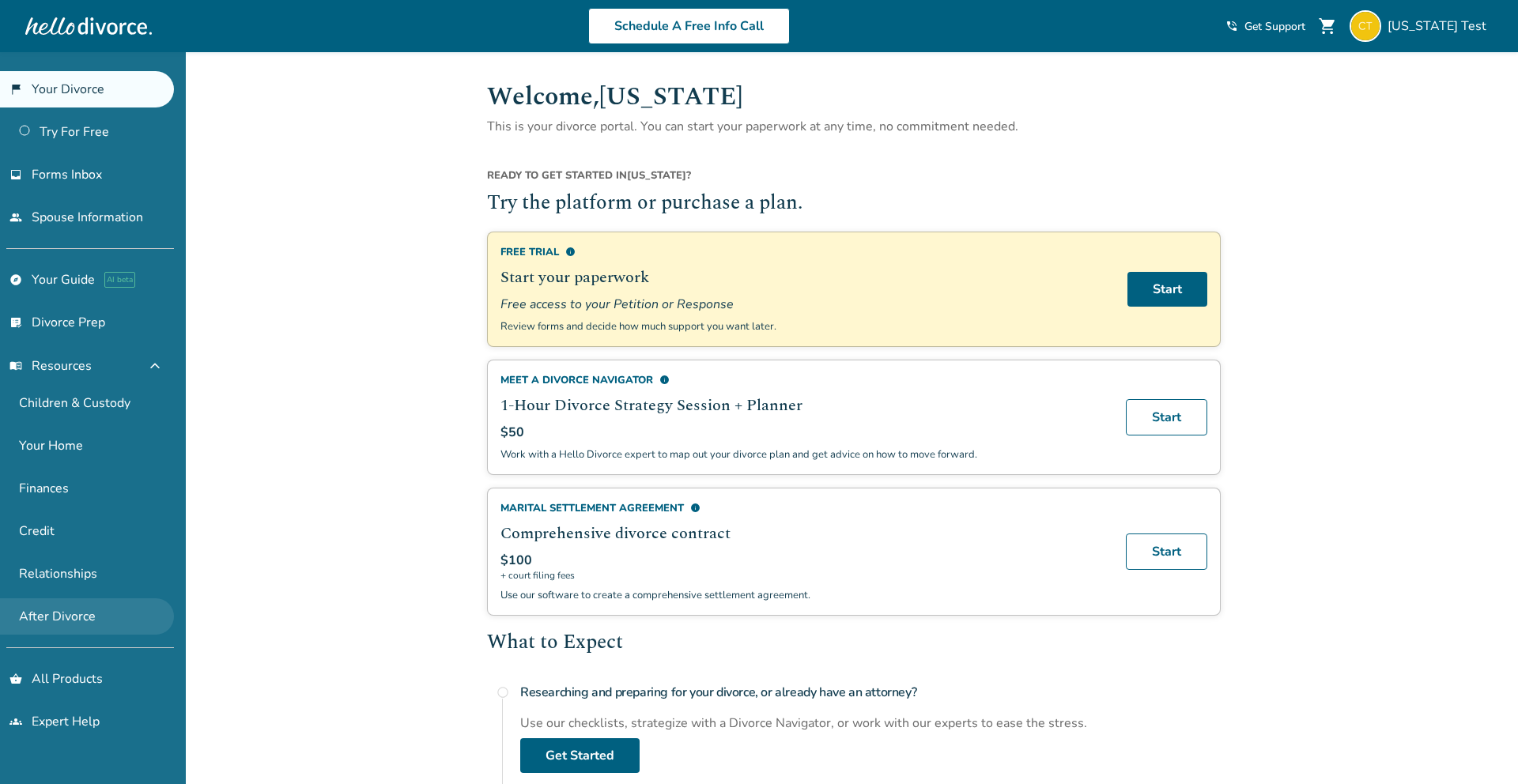
click at [64, 615] on link "After Divorce" at bounding box center [87, 616] width 174 height 37
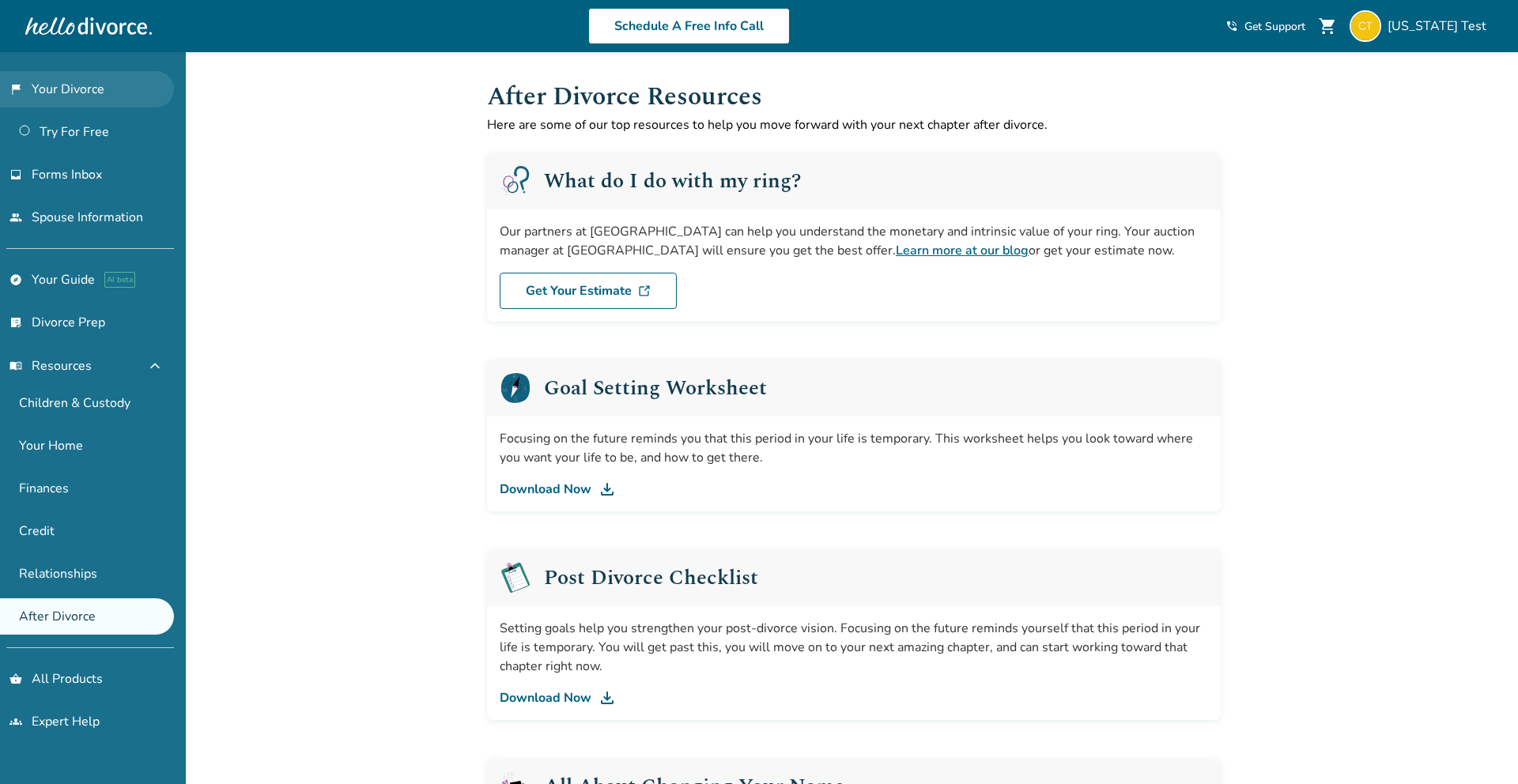
click at [99, 75] on link "flag_2 Your Divorce" at bounding box center [87, 89] width 174 height 37
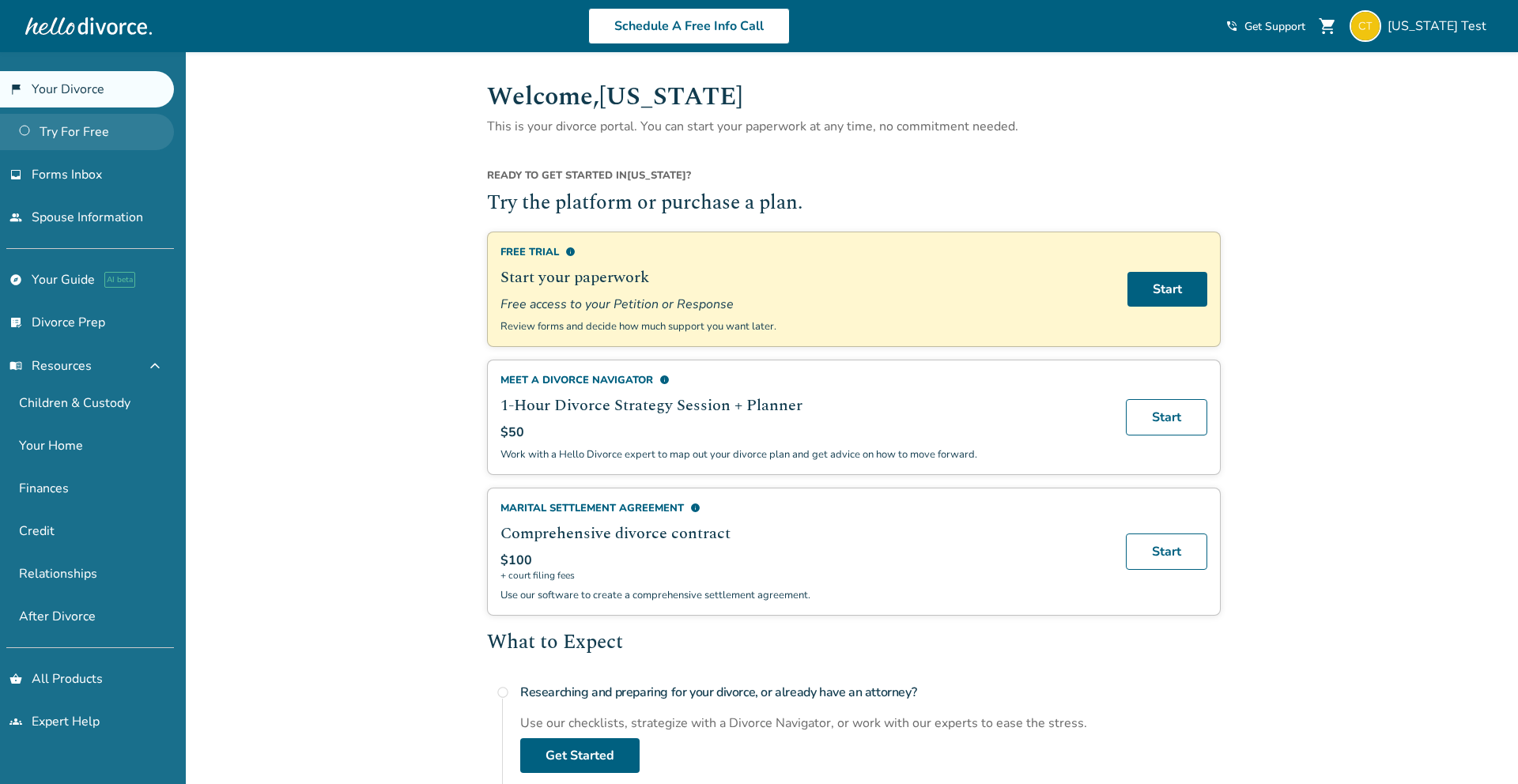
click at [101, 130] on link "Try For Free" at bounding box center [87, 132] width 174 height 37
